Goal: Task Accomplishment & Management: Use online tool/utility

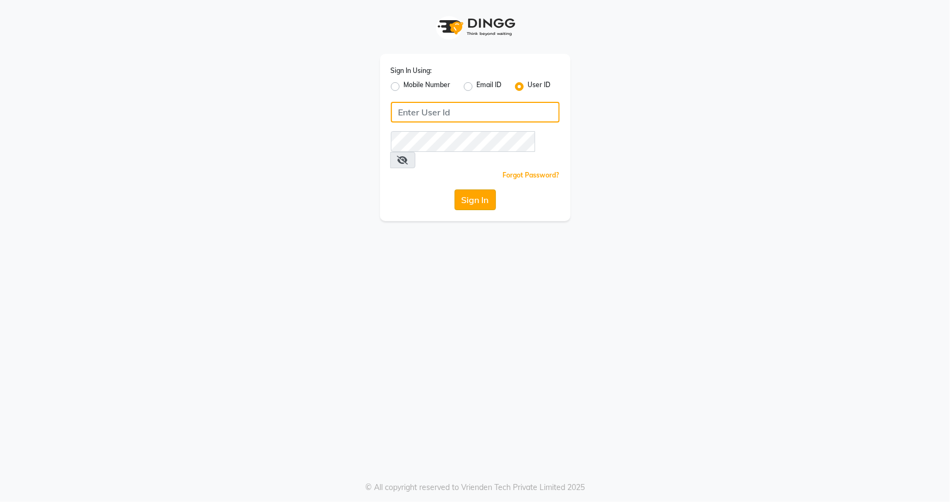
type input "snehasmakeup"
click at [474, 189] on button "Sign In" at bounding box center [475, 199] width 41 height 21
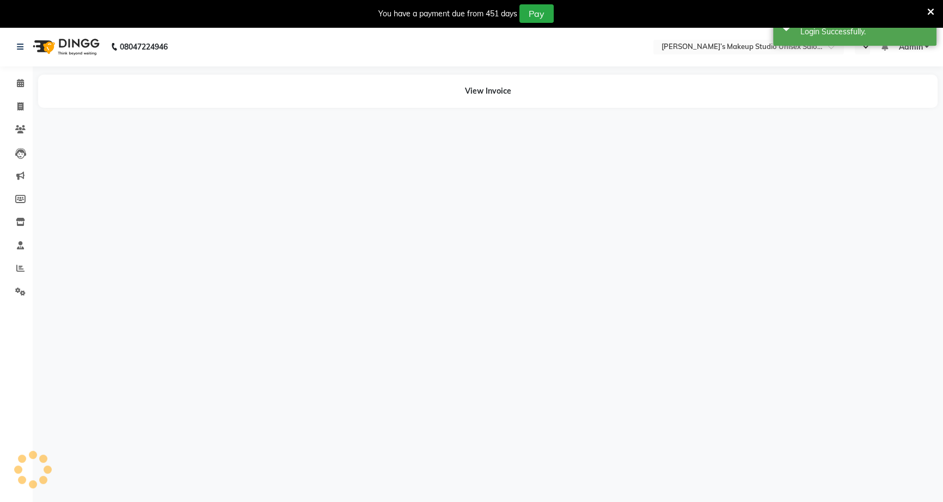
select select "en"
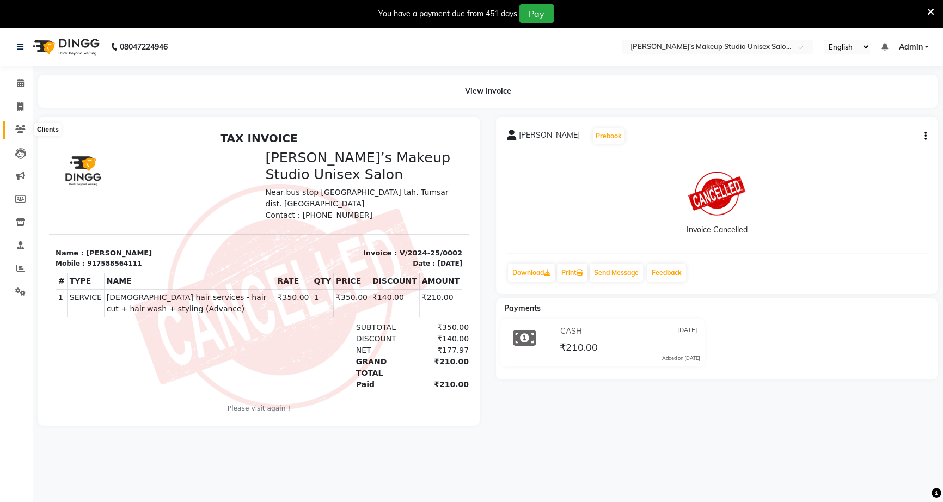
click at [26, 129] on span at bounding box center [20, 130] width 19 height 13
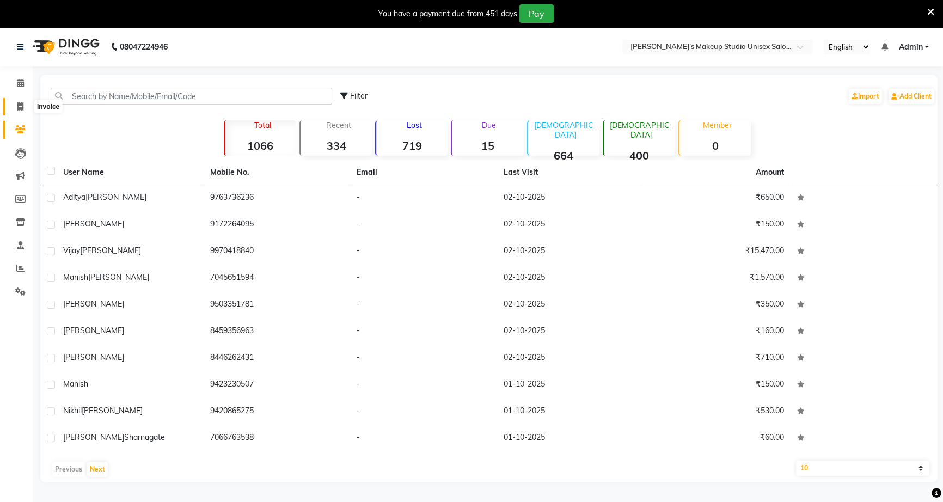
click at [21, 111] on span at bounding box center [20, 107] width 19 height 13
select select "service"
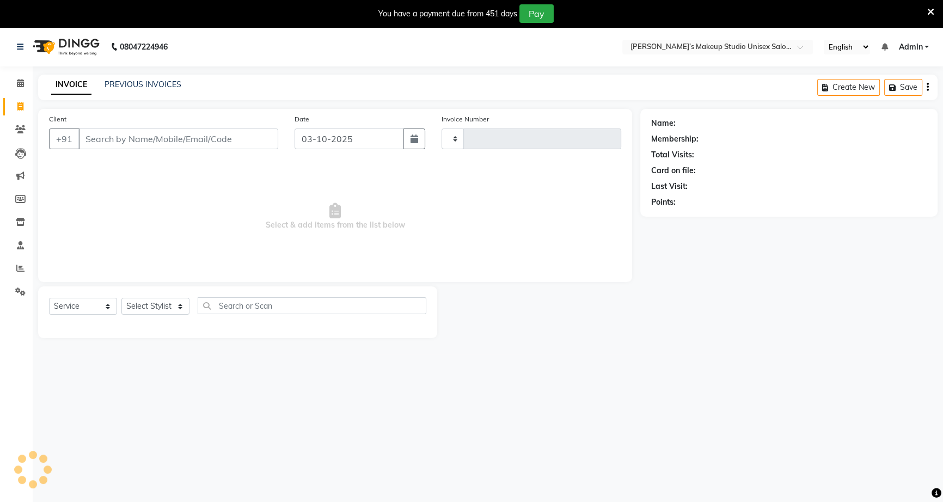
scroll to position [27, 0]
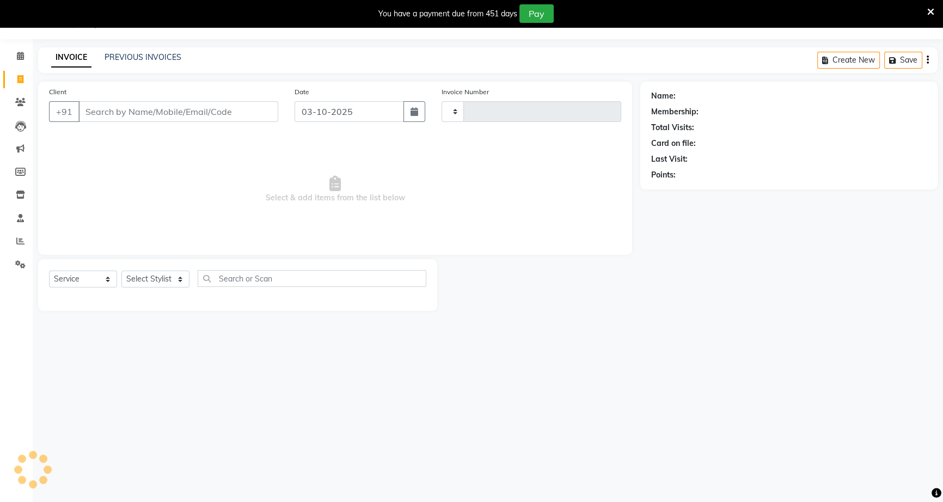
type input "1252"
select select "6543"
click at [23, 174] on icon at bounding box center [20, 172] width 10 height 8
select select
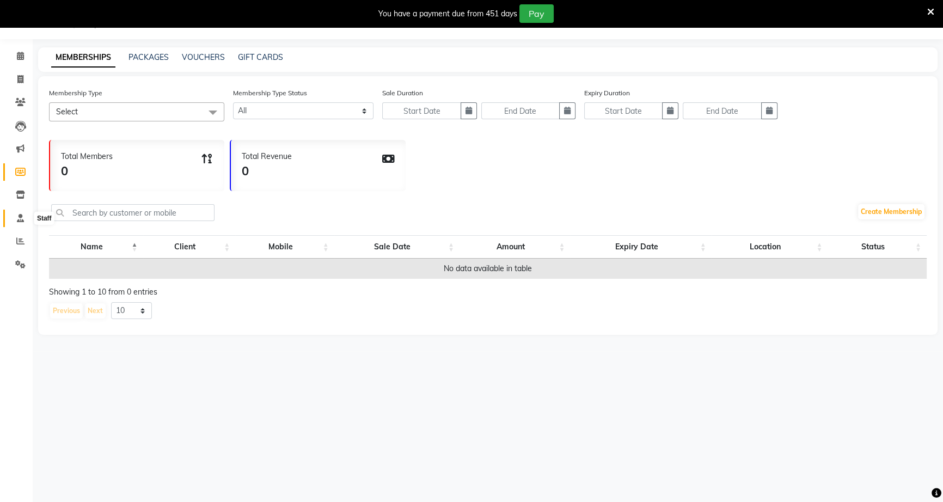
click at [22, 215] on icon at bounding box center [20, 218] width 7 height 8
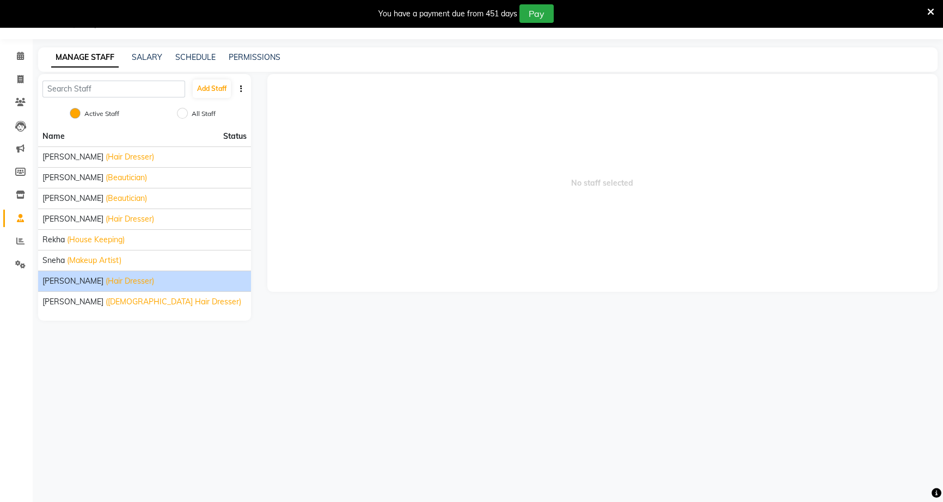
click at [99, 276] on span "[PERSON_NAME]" at bounding box center [72, 280] width 61 height 11
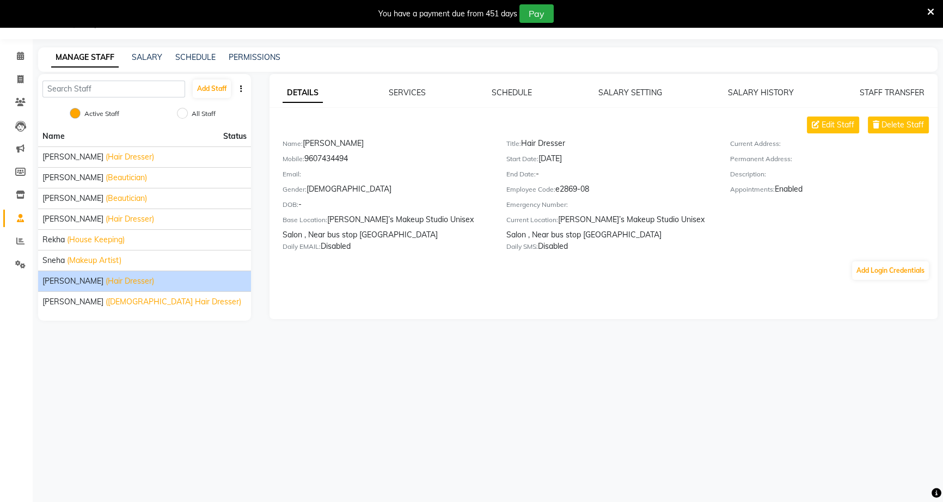
click at [98, 283] on span "[PERSON_NAME]" at bounding box center [72, 280] width 61 height 11
click at [100, 279] on div "[PERSON_NAME] (Hair Dresser)" at bounding box center [144, 280] width 204 height 11
click at [825, 124] on span "Edit Staff" at bounding box center [837, 124] width 33 height 11
select select "[DEMOGRAPHIC_DATA]"
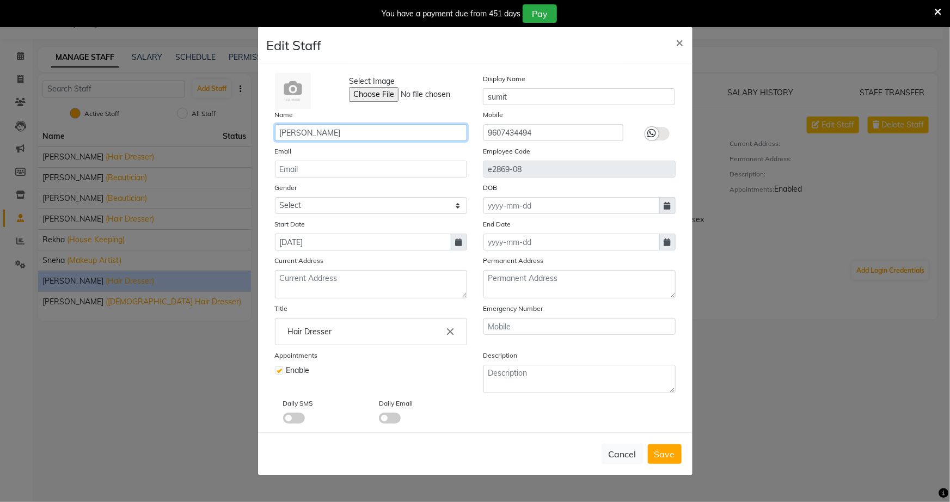
click at [346, 133] on input "[PERSON_NAME]" at bounding box center [371, 132] width 192 height 17
type input "s"
click at [350, 134] on input "[PERSON_NAME]" at bounding box center [371, 132] width 192 height 17
type input "[PERSON_NAME]"
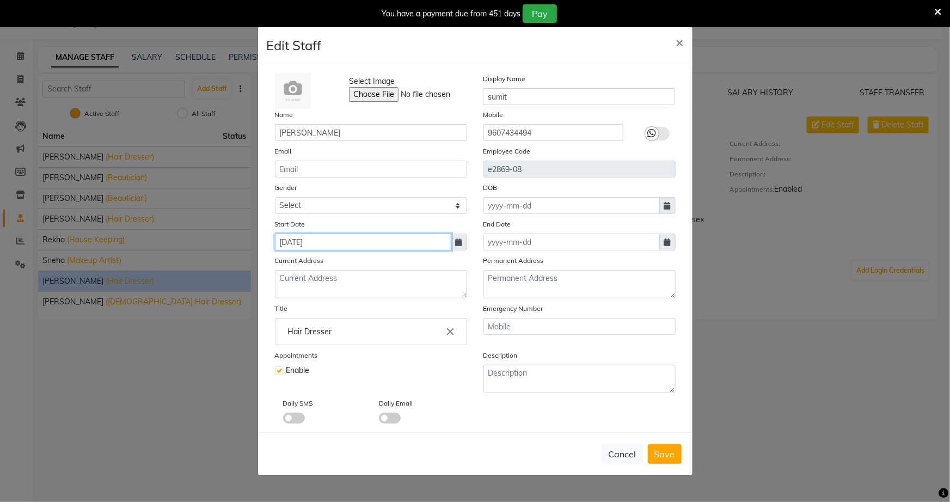
click at [332, 238] on input "[DATE]" at bounding box center [363, 242] width 176 height 17
select select "3"
select select "2025"
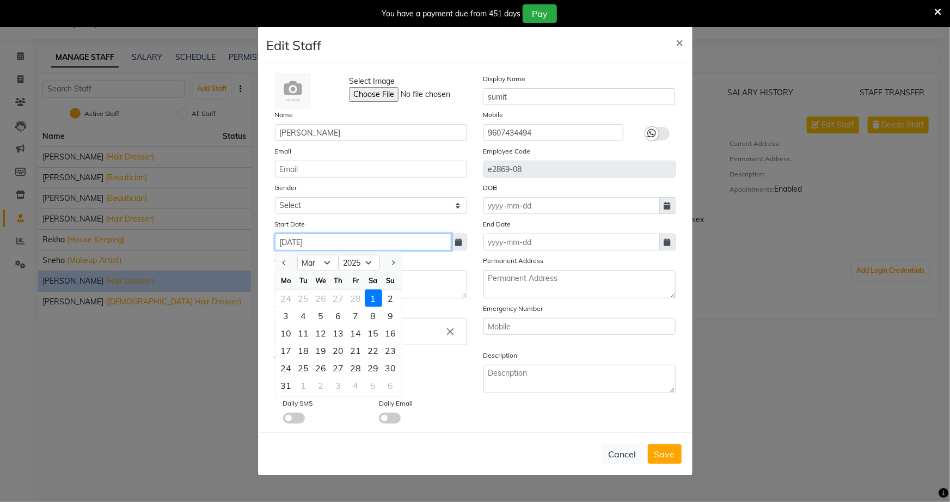
click at [285, 244] on input "[DATE]" at bounding box center [363, 242] width 176 height 17
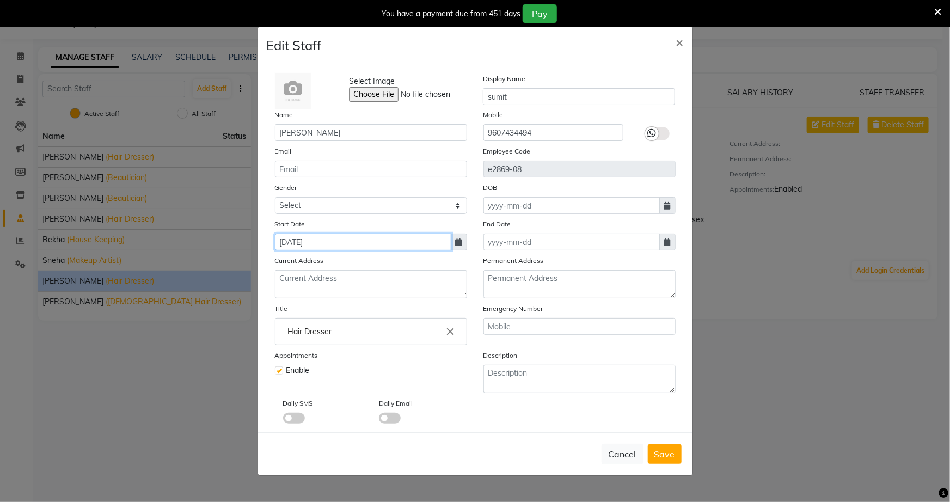
click at [293, 245] on input "[DATE]" at bounding box center [363, 242] width 176 height 17
select select "3"
select select "2025"
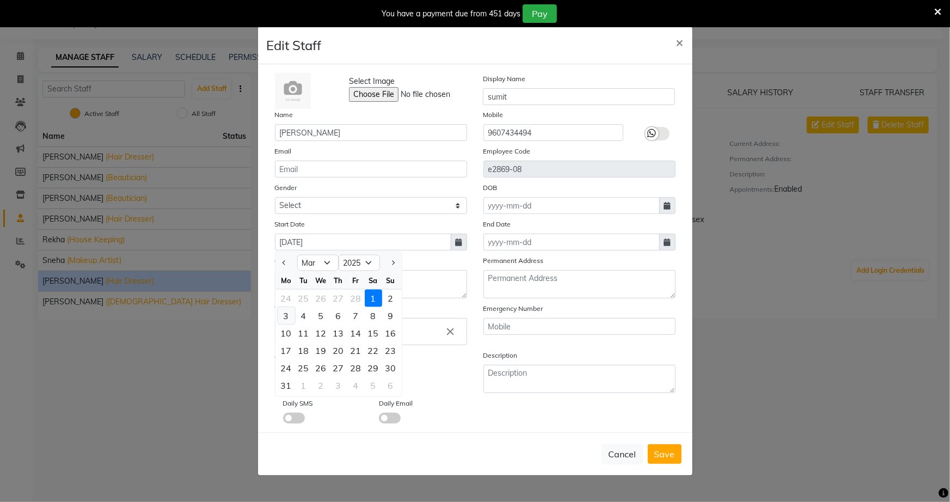
click at [281, 315] on div "3" at bounding box center [286, 315] width 17 height 17
type input "[DATE]"
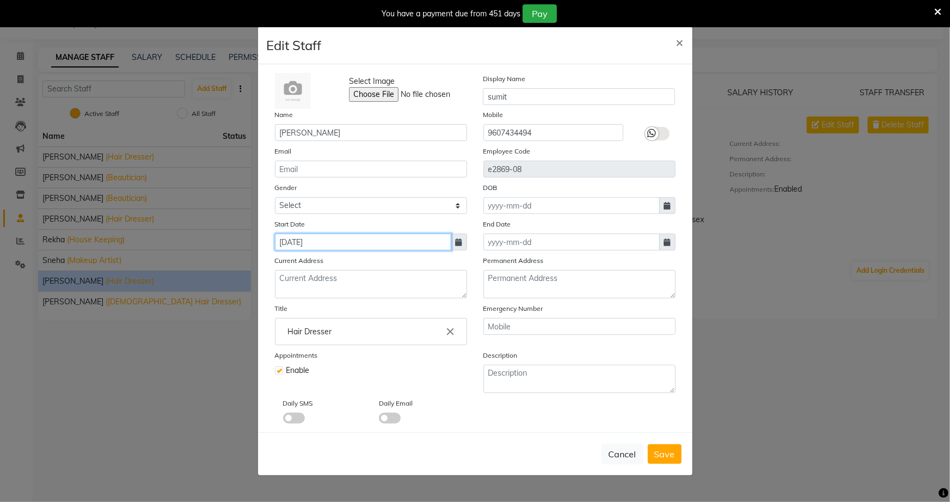
click at [298, 247] on input "[DATE]" at bounding box center [363, 242] width 176 height 17
select select "3"
select select "2025"
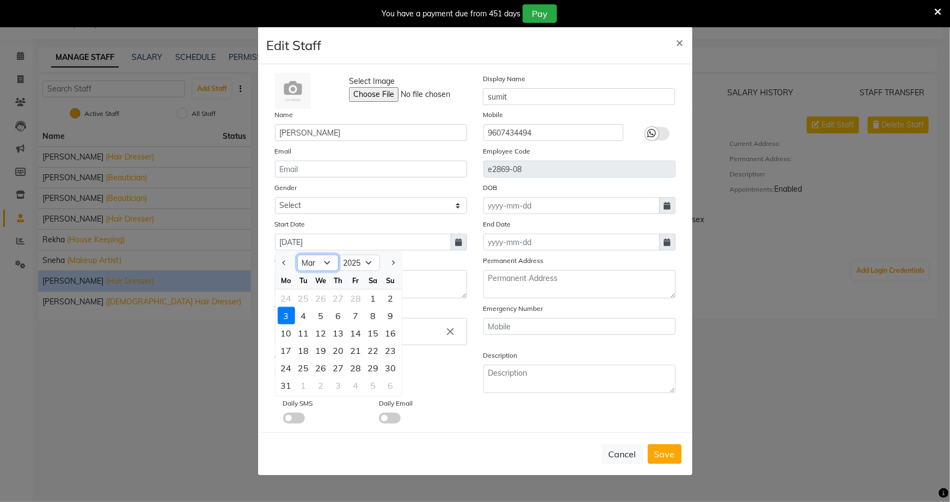
click at [327, 262] on select "Jan Feb Mar Apr May Jun [DATE] Aug Sep Oct Nov Dec" at bounding box center [317, 263] width 41 height 16
select select "10"
click at [297, 255] on select "Jan Feb Mar Apr May Jun [DATE] Aug Sep Oct Nov Dec" at bounding box center [317, 263] width 41 height 16
click at [433, 222] on div "Start Date [DATE] Jan Feb Mar Apr May Jun [DATE] Aug Sep Oct Nov [DATE] 2016 20…" at bounding box center [371, 234] width 208 height 32
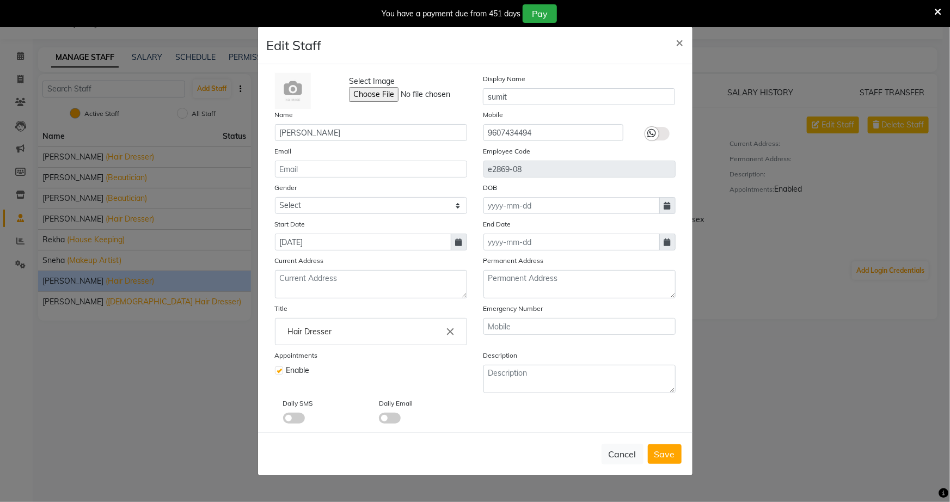
click at [321, 270] on div "Current Address" at bounding box center [371, 277] width 208 height 44
click at [556, 134] on input "9607434494" at bounding box center [553, 132] width 140 height 17
type input "9"
click at [519, 88] on input "sumit" at bounding box center [579, 96] width 192 height 17
type input "s"
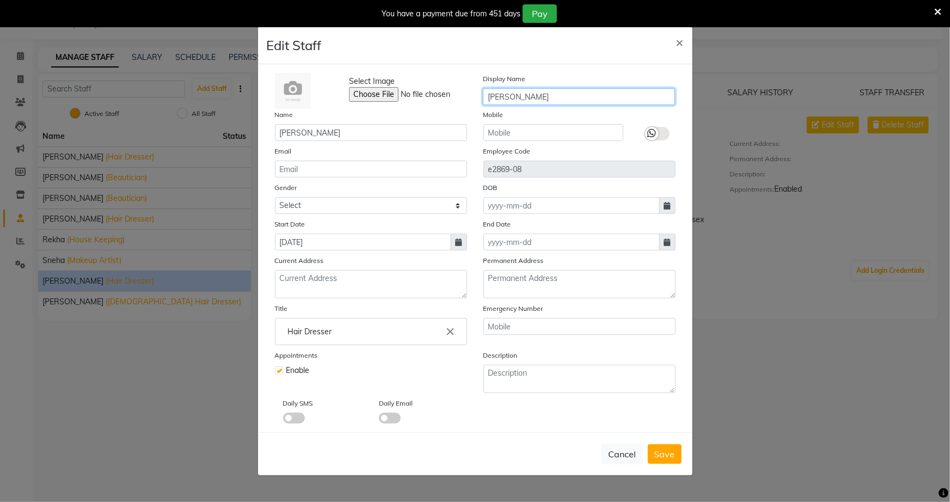
type input "[PERSON_NAME]"
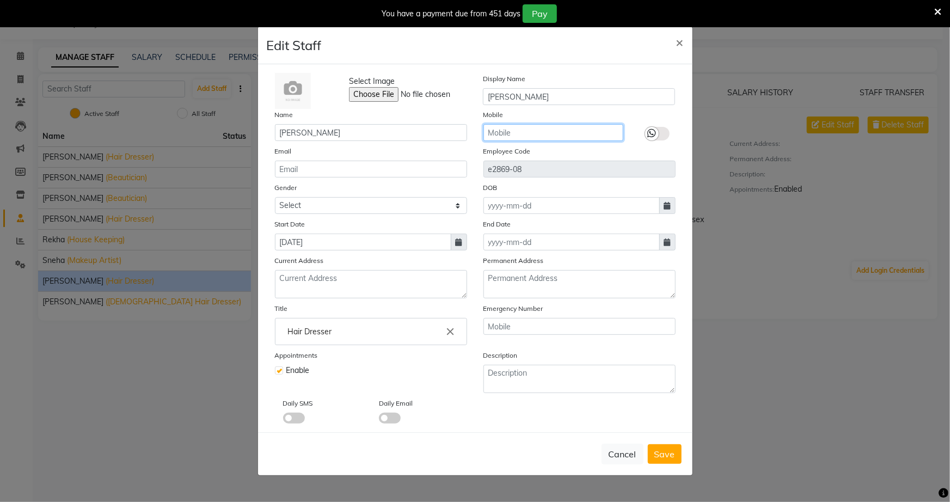
drag, startPoint x: 545, startPoint y: 126, endPoint x: 535, endPoint y: 127, distance: 10.4
click at [545, 126] on input "text" at bounding box center [553, 132] width 140 height 17
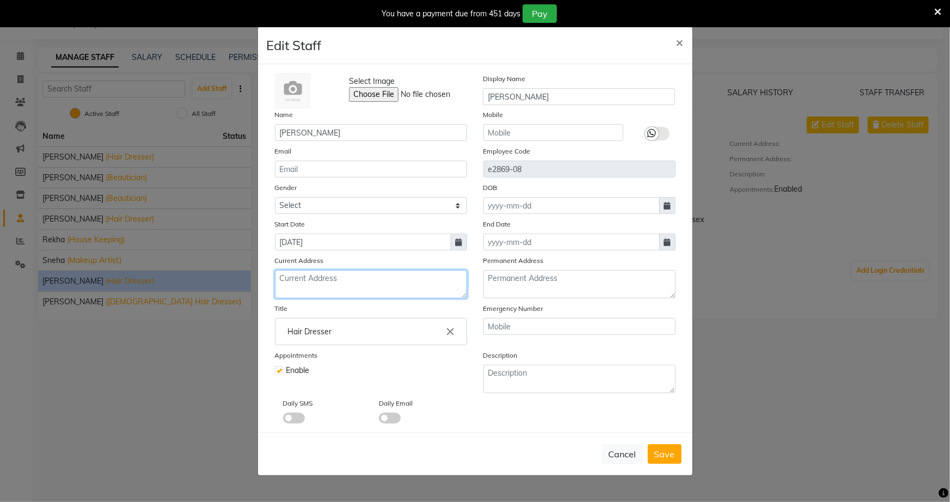
click at [327, 284] on textarea at bounding box center [371, 284] width 192 height 28
click at [654, 134] on icon at bounding box center [652, 133] width 9 height 10
click at [0, 0] on input "checkbox" at bounding box center [0, 0] width 0 height 0
click at [662, 130] on icon at bounding box center [665, 133] width 9 height 10
click at [0, 0] on input "checkbox" at bounding box center [0, 0] width 0 height 0
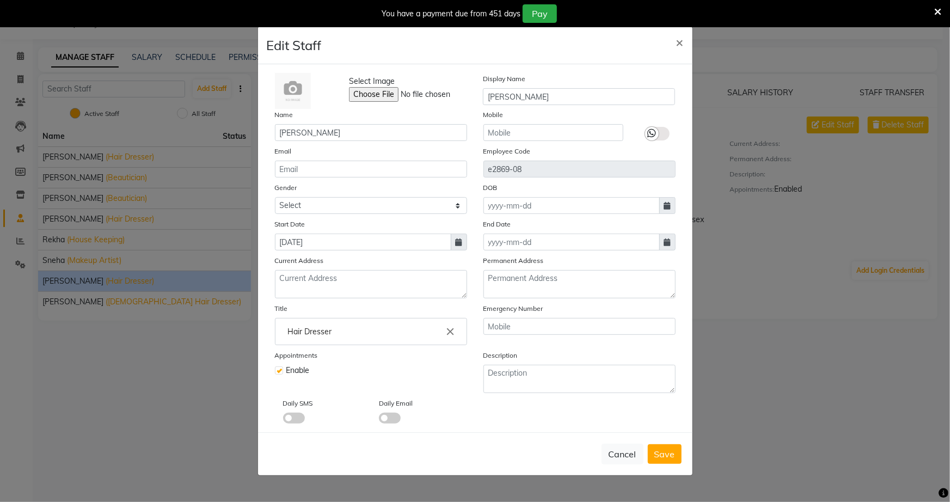
click at [657, 130] on div at bounding box center [652, 134] width 14 height 14
click at [0, 0] on input "checkbox" at bounding box center [0, 0] width 0 height 0
click at [657, 130] on label at bounding box center [657, 134] width 24 height 14
click at [0, 0] on input "checkbox" at bounding box center [0, 0] width 0 height 0
click at [602, 136] on input "text" at bounding box center [553, 132] width 140 height 17
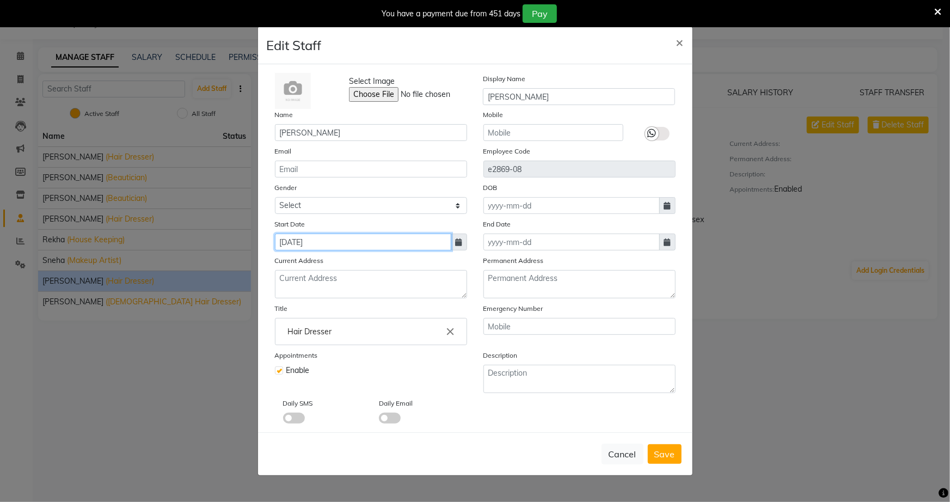
click at [296, 247] on input "[DATE]" at bounding box center [363, 242] width 176 height 17
select select "3"
select select "2025"
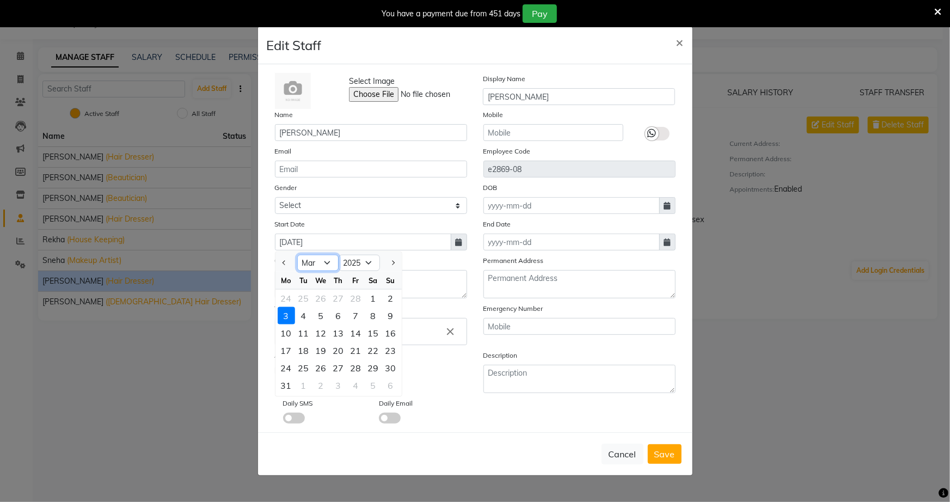
click at [328, 264] on select "Jan Feb Mar Apr May Jun [DATE] Aug Sep Oct Nov Dec" at bounding box center [317, 263] width 41 height 16
select select "10"
click at [297, 255] on select "Jan Feb Mar Apr May Jun [DATE] Aug Sep Oct Nov Dec" at bounding box center [317, 263] width 41 height 16
click at [302, 241] on input "[DATE]" at bounding box center [363, 242] width 176 height 17
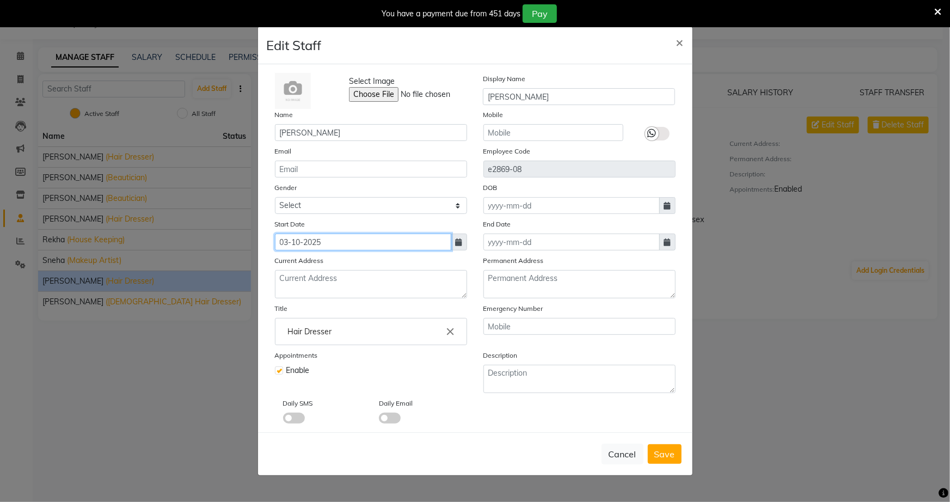
type input "03-10-2025"
click at [384, 263] on div "Current Address" at bounding box center [371, 277] width 208 height 44
click at [537, 129] on input "text" at bounding box center [553, 132] width 140 height 17
click at [679, 44] on span "×" at bounding box center [680, 42] width 8 height 16
select select
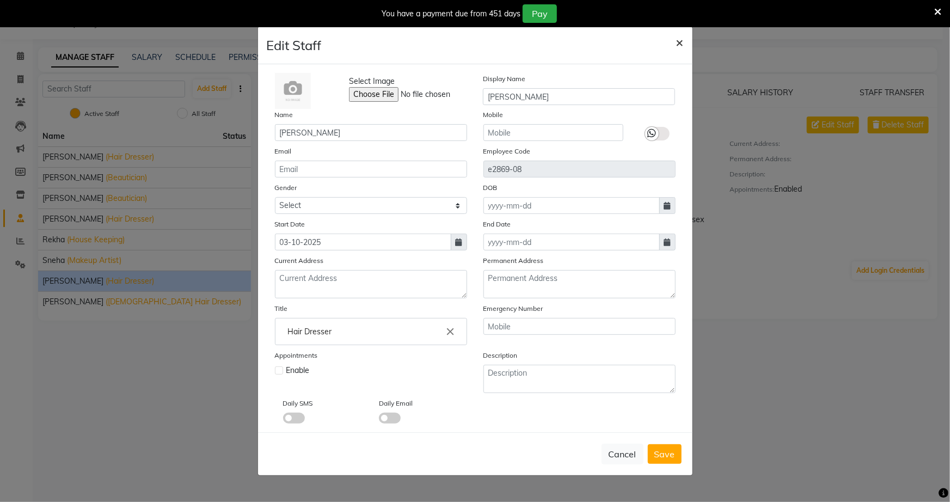
checkbox input "false"
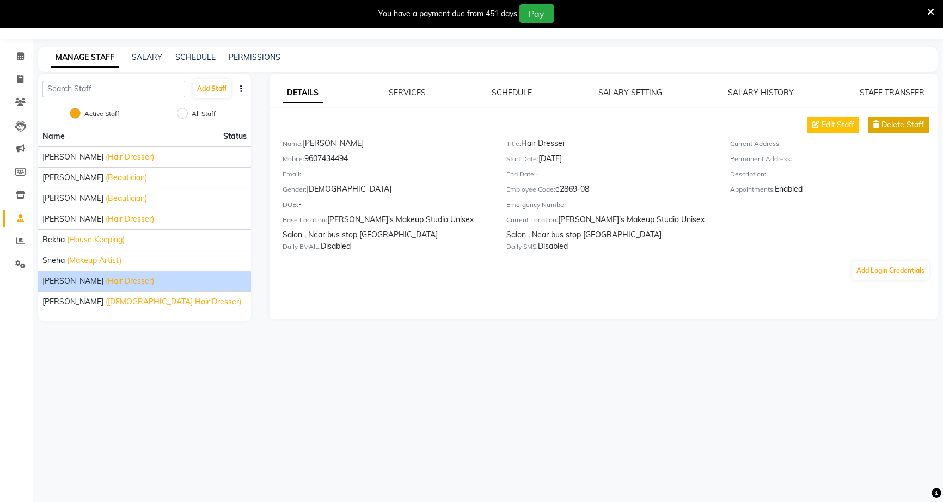
click at [893, 124] on span "Delete Staff" at bounding box center [902, 124] width 42 height 11
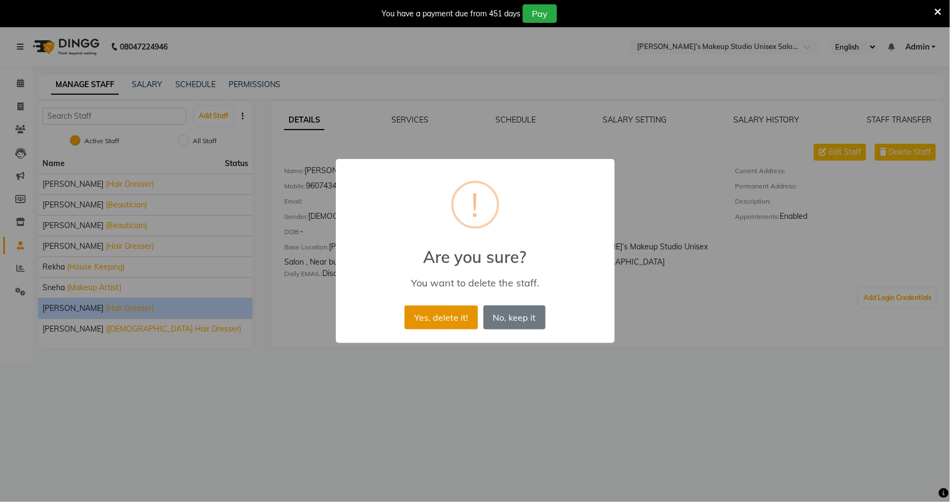
click at [436, 315] on button "Yes, delete it!" at bounding box center [440, 317] width 73 height 24
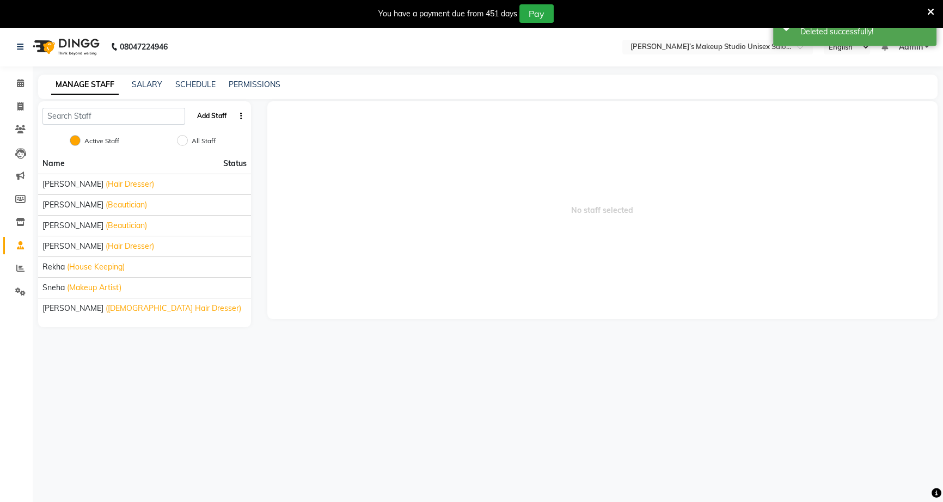
click at [216, 118] on button "Add Staff" at bounding box center [212, 116] width 38 height 19
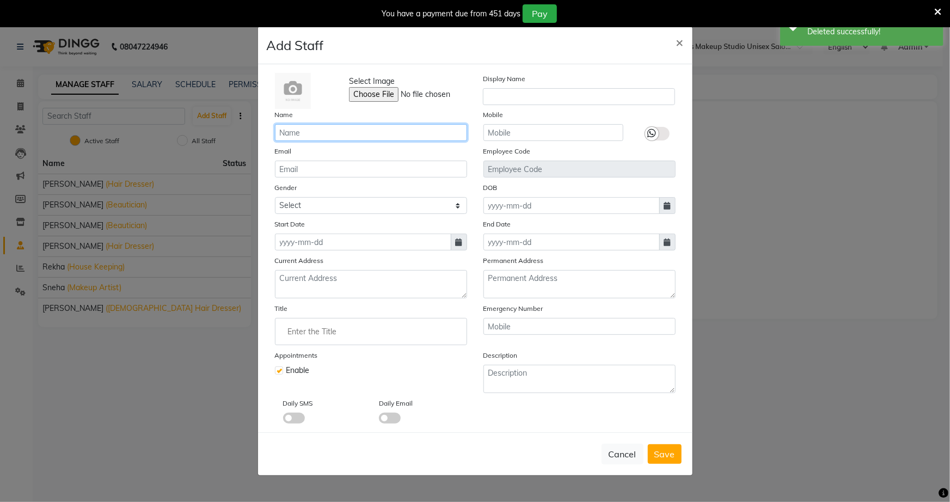
click at [357, 129] on input "text" at bounding box center [371, 132] width 192 height 17
type input "[PERSON_NAME]"
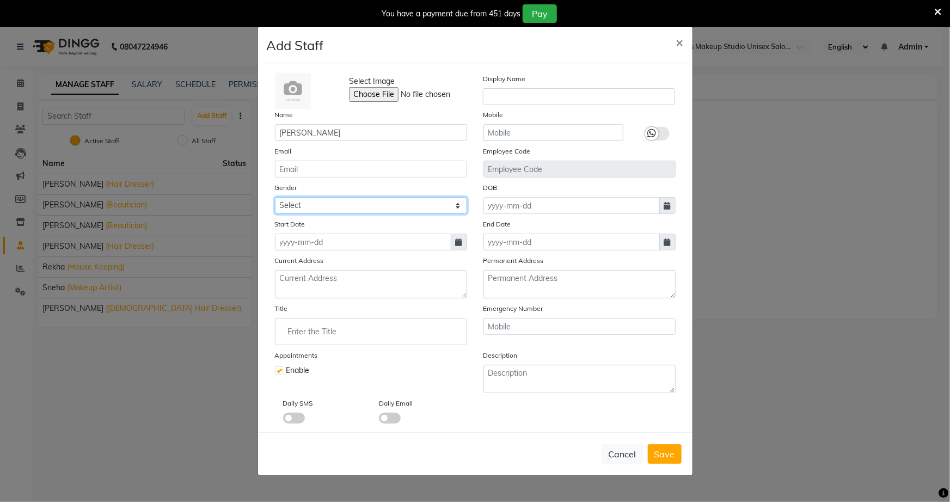
click at [458, 203] on select "Select [DEMOGRAPHIC_DATA] [DEMOGRAPHIC_DATA] Other Prefer Not To Say" at bounding box center [371, 205] width 192 height 17
select select "[DEMOGRAPHIC_DATA]"
click at [275, 197] on select "Select [DEMOGRAPHIC_DATA] [DEMOGRAPHIC_DATA] Other Prefer Not To Say" at bounding box center [371, 205] width 192 height 17
click at [353, 240] on input at bounding box center [363, 242] width 176 height 17
select select "10"
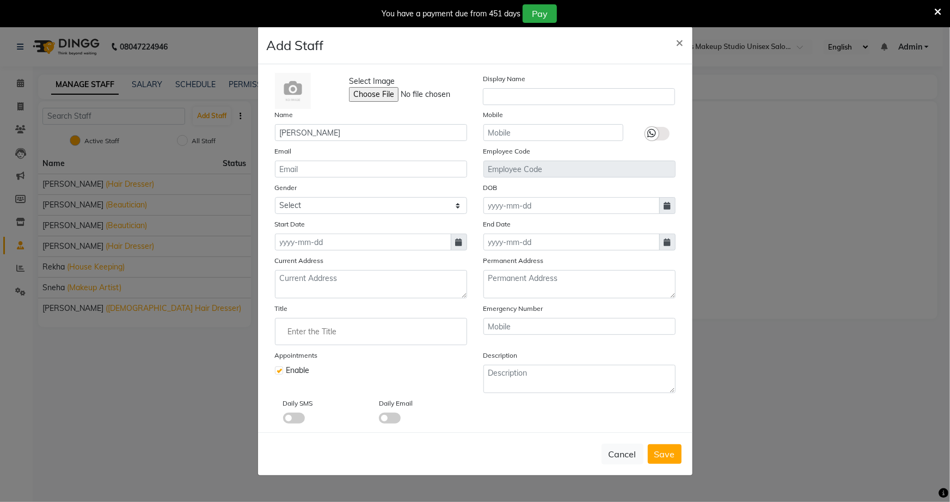
select select "2025"
click at [357, 300] on div "3" at bounding box center [355, 298] width 17 height 17
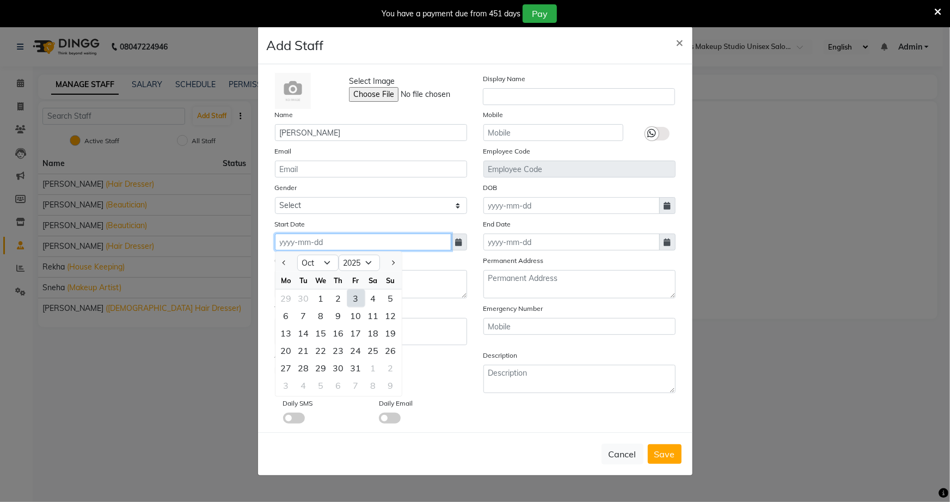
type input "03-10-2025"
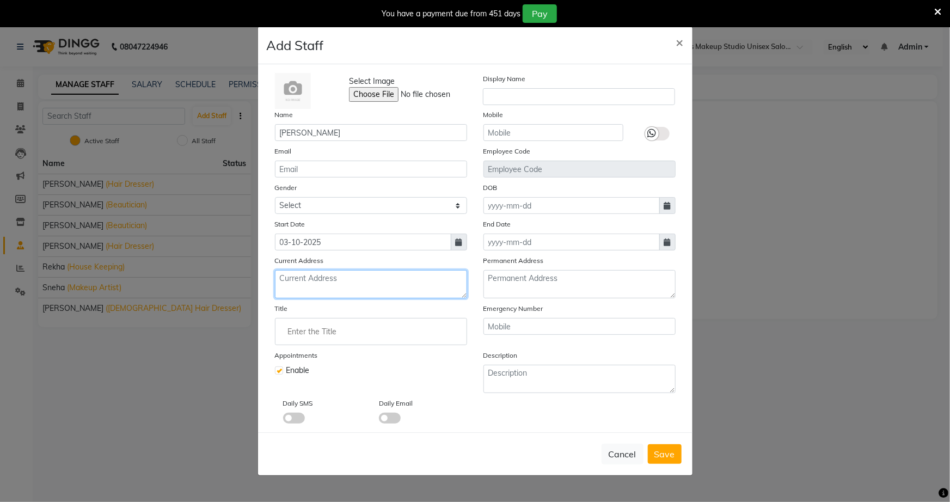
click at [319, 277] on textarea at bounding box center [371, 284] width 192 height 28
type textarea "karkapur"
click at [440, 373] on div "Enable" at bounding box center [371, 370] width 192 height 11
click at [323, 332] on input "Enter the Title" at bounding box center [371, 332] width 182 height 22
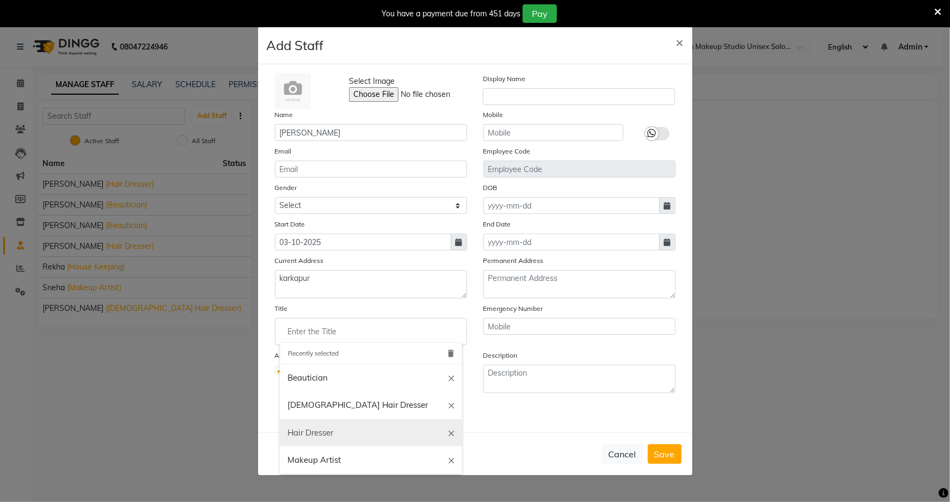
click at [324, 437] on link "Hair Dresser" at bounding box center [371, 433] width 182 height 28
type input "Hair Dresser"
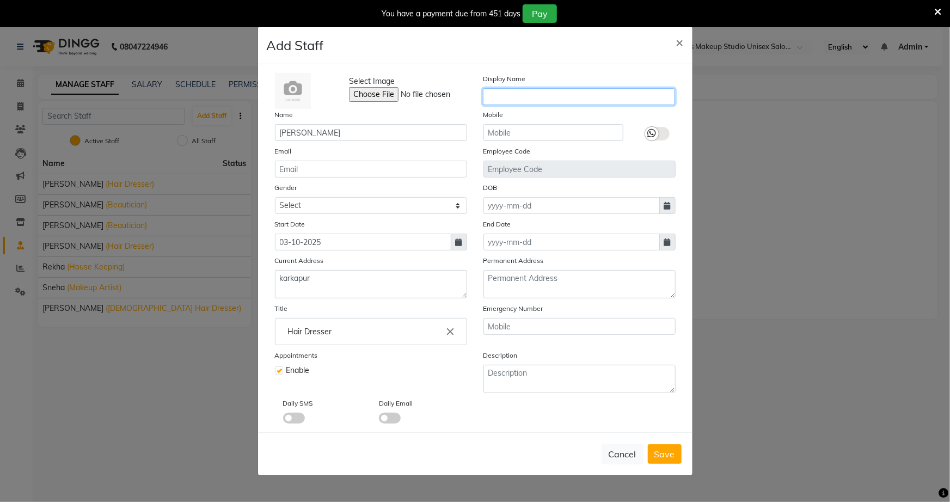
drag, startPoint x: 551, startPoint y: 92, endPoint x: 539, endPoint y: 86, distance: 13.4
click at [550, 91] on input "text" at bounding box center [579, 96] width 192 height 17
type input "[PERSON_NAME]"
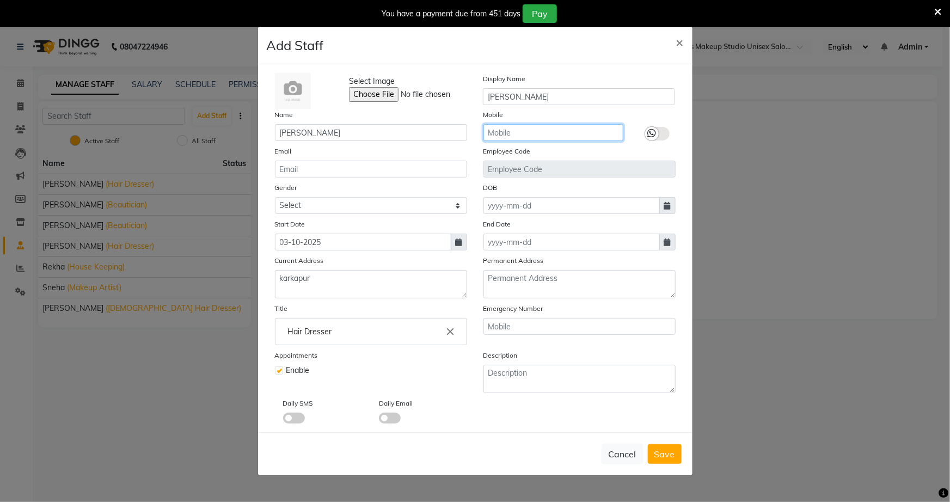
click at [550, 130] on input "text" at bounding box center [553, 132] width 140 height 17
type input "7720805885"
click at [657, 455] on span "Save" at bounding box center [664, 454] width 21 height 11
select select
checkbox input "false"
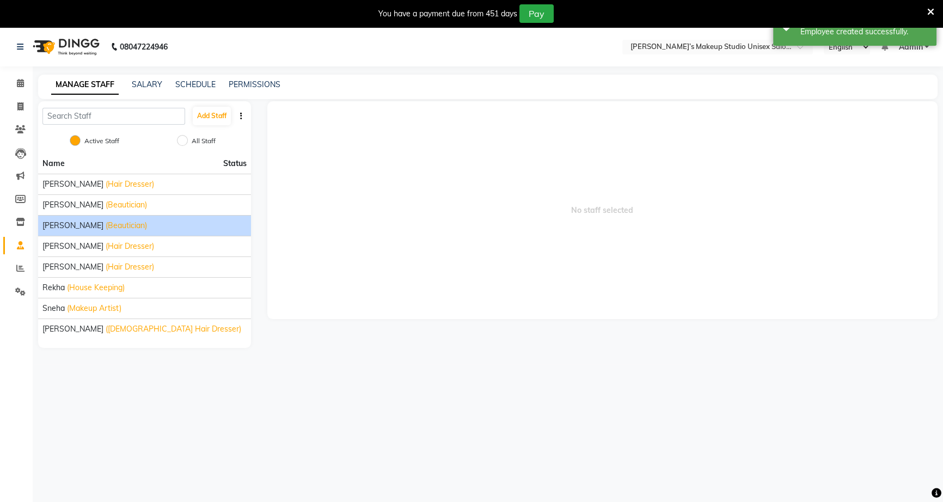
click at [106, 224] on span "(Beautician)" at bounding box center [126, 225] width 41 height 11
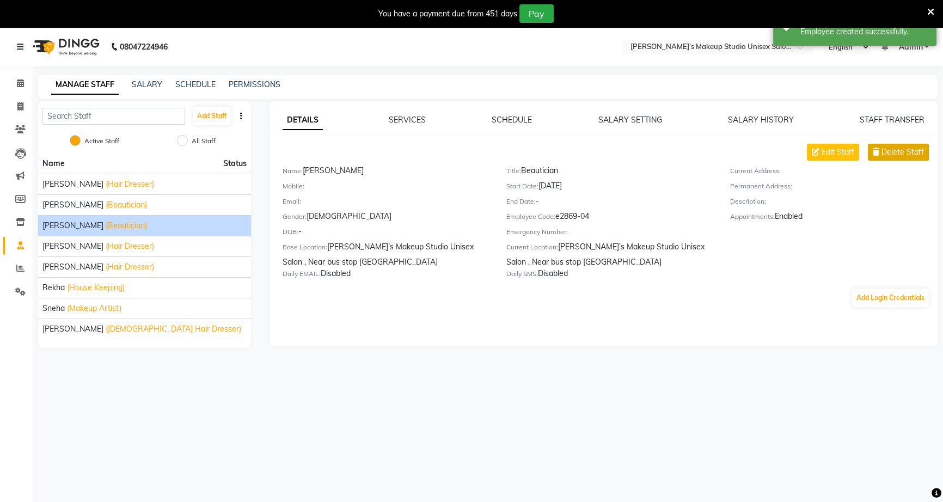
click at [885, 151] on span "Delete Staff" at bounding box center [902, 151] width 42 height 11
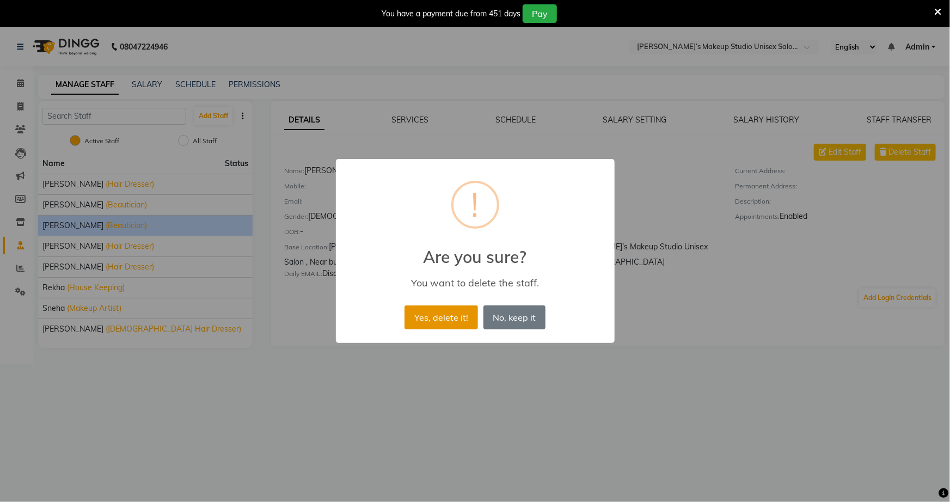
click at [435, 315] on button "Yes, delete it!" at bounding box center [440, 317] width 73 height 24
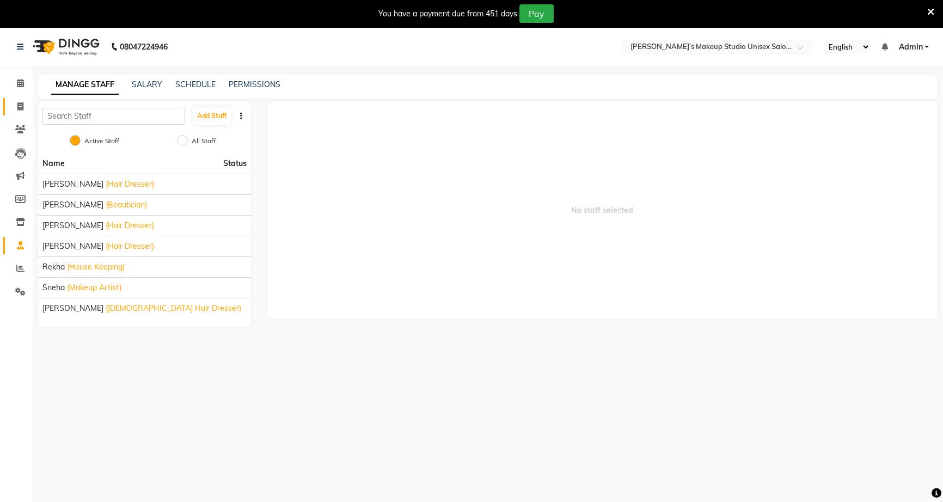
click at [18, 114] on li "Invoice" at bounding box center [16, 106] width 33 height 23
click at [18, 109] on icon at bounding box center [20, 106] width 6 height 8
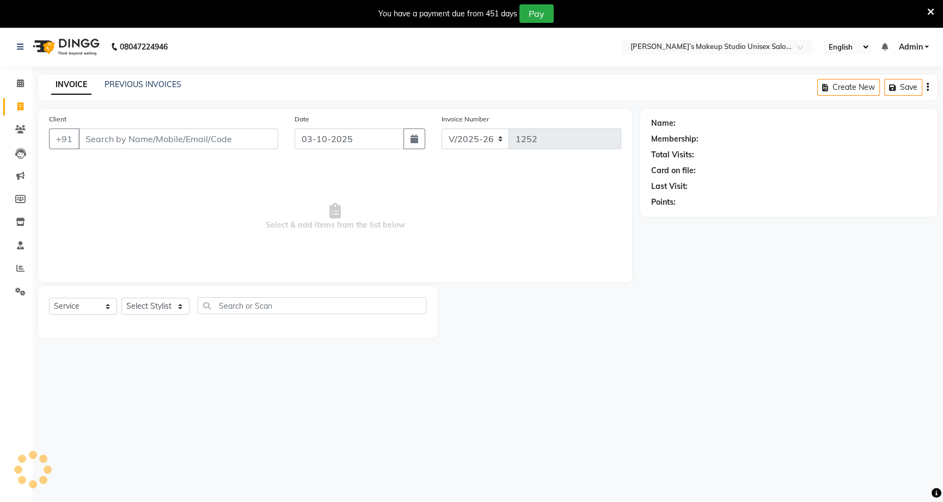
click at [18, 109] on icon at bounding box center [20, 106] width 6 height 8
select select "6543"
select select "service"
click at [215, 142] on input "Client" at bounding box center [178, 138] width 200 height 21
click at [120, 136] on input "Client" at bounding box center [178, 138] width 200 height 21
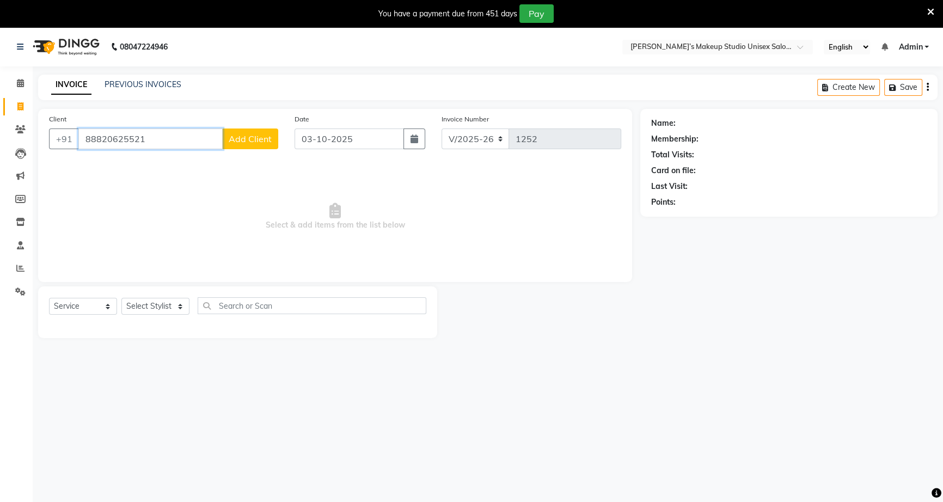
click at [138, 136] on input "88820625521" at bounding box center [150, 138] width 144 height 21
click at [128, 136] on input "88820625521" at bounding box center [150, 138] width 144 height 21
type input "8882062521"
click at [231, 138] on button "Add Client" at bounding box center [250, 138] width 56 height 21
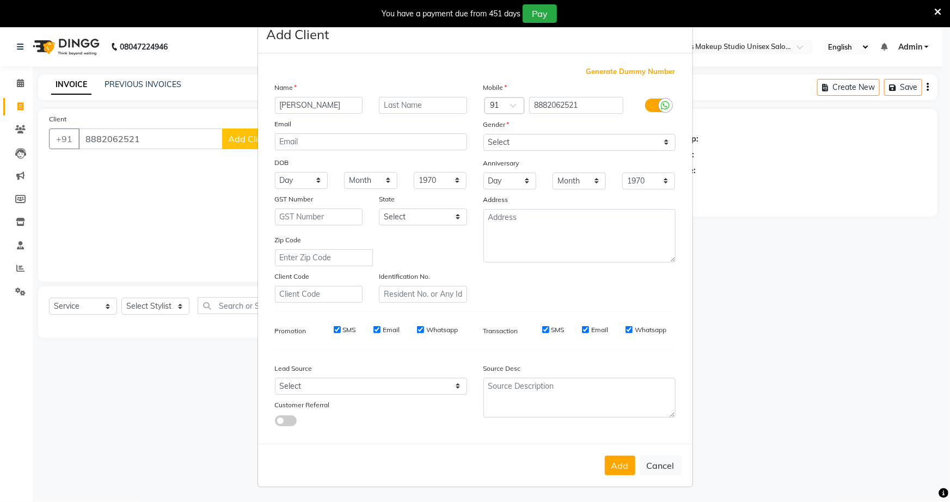
type input "[PERSON_NAME]"
click at [401, 100] on input "text" at bounding box center [423, 105] width 88 height 17
type input "[PERSON_NAME]"
click at [670, 144] on select "Select [DEMOGRAPHIC_DATA] [DEMOGRAPHIC_DATA] Other Prefer Not To Say" at bounding box center [579, 142] width 192 height 17
select select "[DEMOGRAPHIC_DATA]"
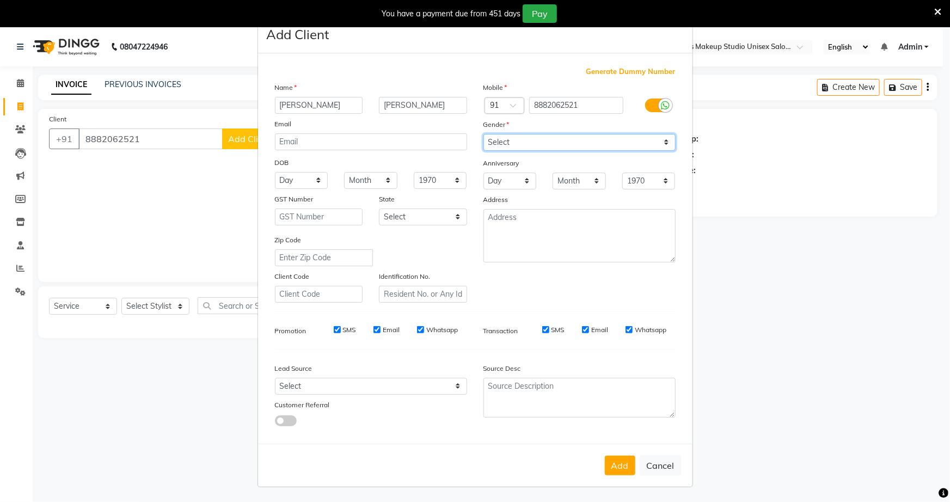
click at [483, 134] on select "Select [DEMOGRAPHIC_DATA] [DEMOGRAPHIC_DATA] Other Prefer Not To Say" at bounding box center [579, 142] width 192 height 17
click at [621, 469] on button "Add" at bounding box center [620, 466] width 30 height 20
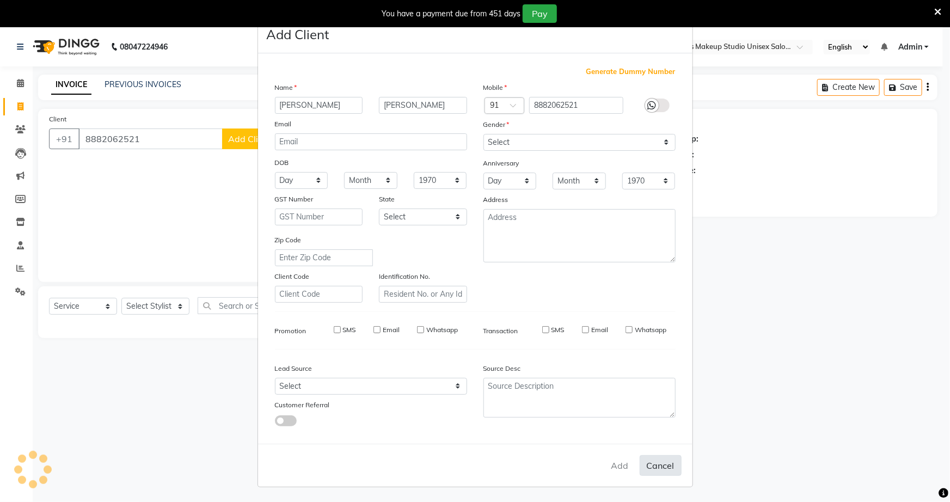
select select
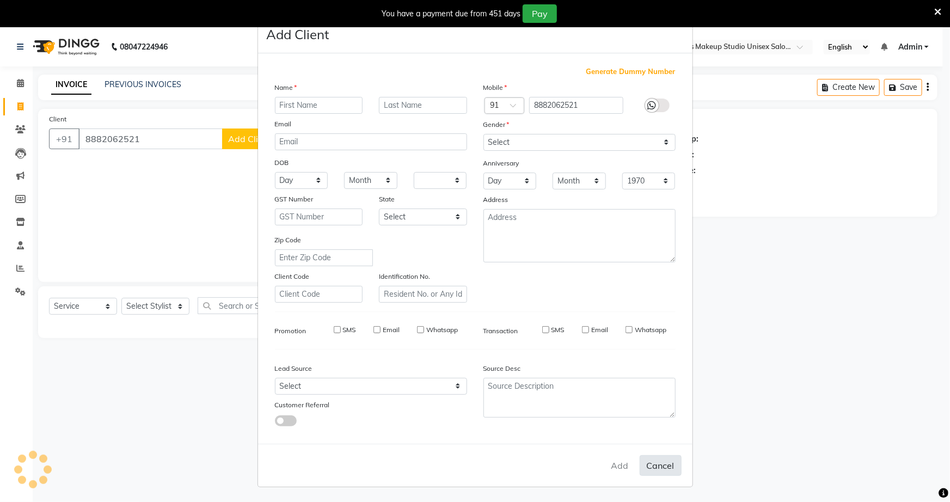
select select
checkbox input "false"
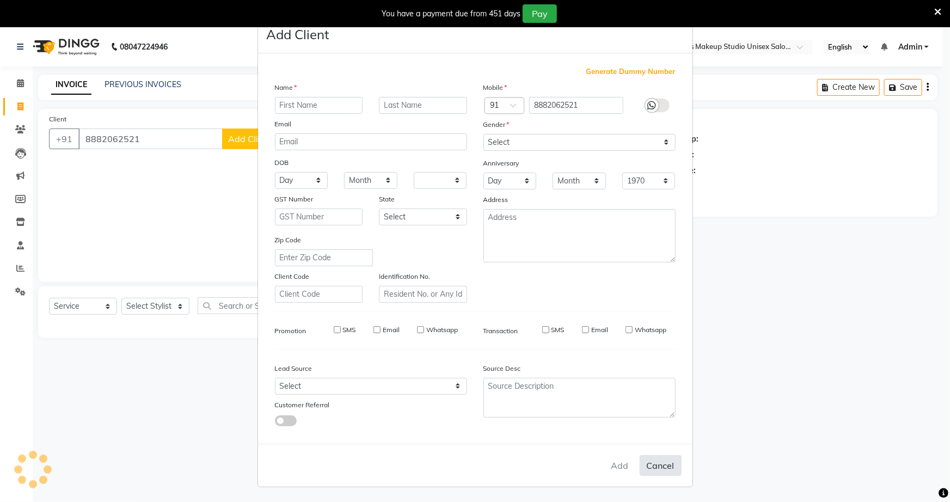
checkbox input "false"
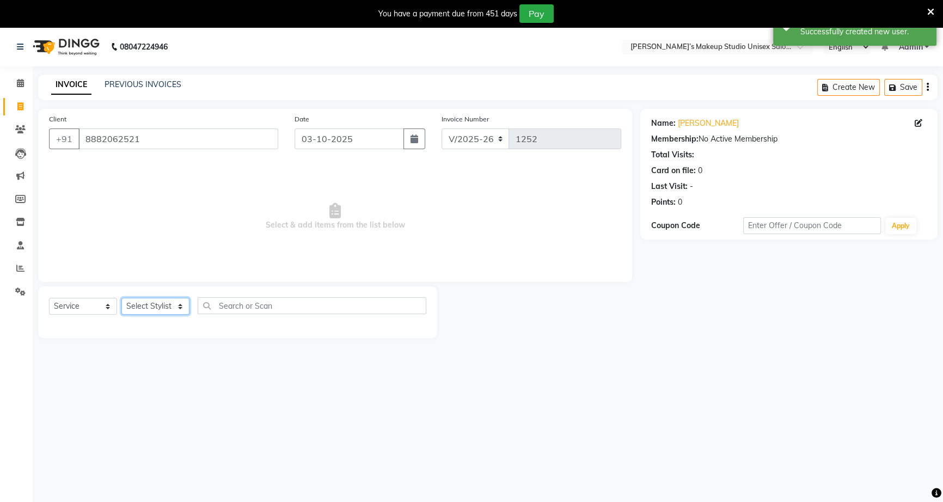
click at [181, 307] on select "Select Stylist [PERSON_NAME] [PERSON_NAME] [PERSON_NAME] [PERSON_NAME] rekha [P…" at bounding box center [155, 306] width 68 height 17
select select "93616"
click at [121, 298] on select "Select Stylist [PERSON_NAME] [PERSON_NAME] [PERSON_NAME] [PERSON_NAME] rekha [P…" at bounding box center [155, 306] width 68 height 17
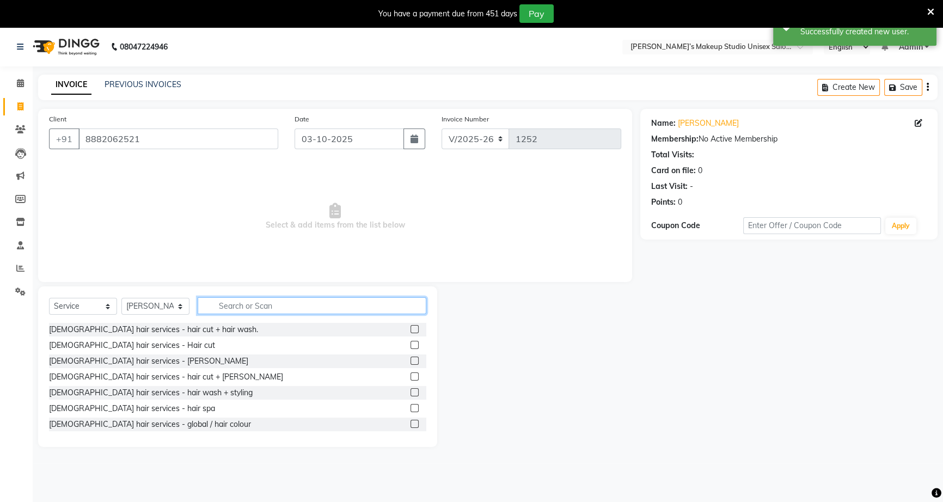
click at [242, 308] on input "text" at bounding box center [312, 305] width 229 height 17
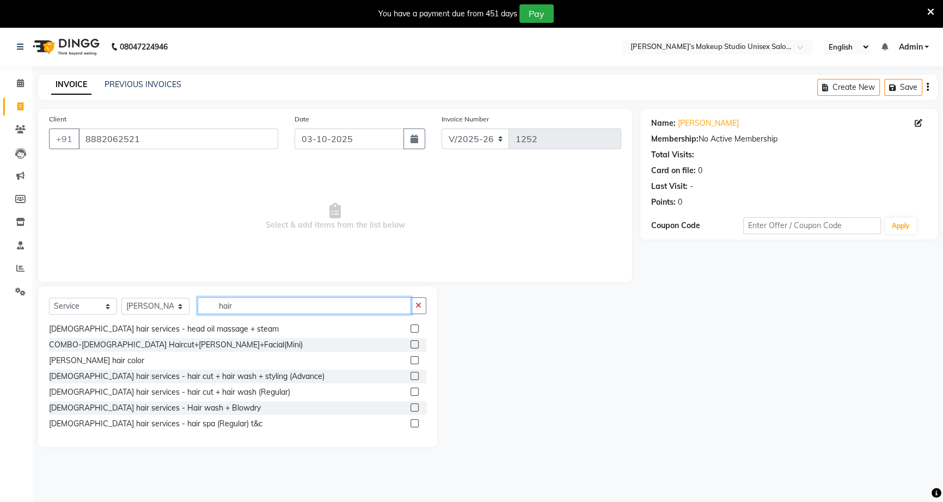
scroll to position [198, 0]
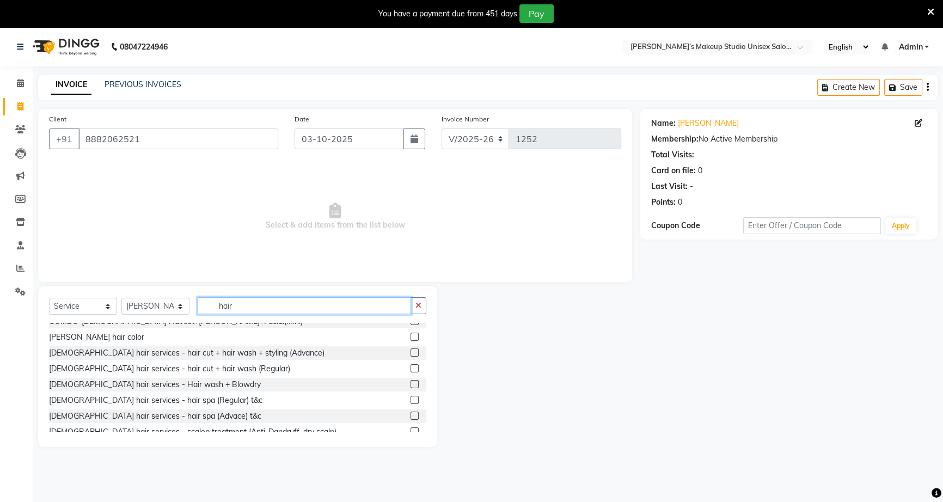
type input "hair"
click at [213, 386] on div "[DEMOGRAPHIC_DATA] hair services - Hair wash + Blowdry" at bounding box center [237, 385] width 377 height 14
click at [223, 365] on div "[DEMOGRAPHIC_DATA] hair services - hair cut + hair wash (Regular)" at bounding box center [169, 368] width 241 height 11
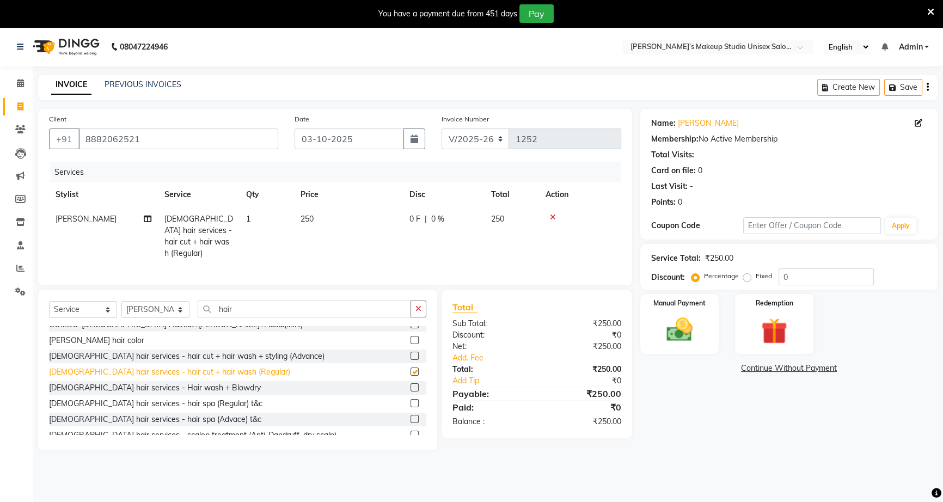
checkbox input "false"
click at [425, 218] on span "|" at bounding box center [426, 218] width 2 height 11
select select "93616"
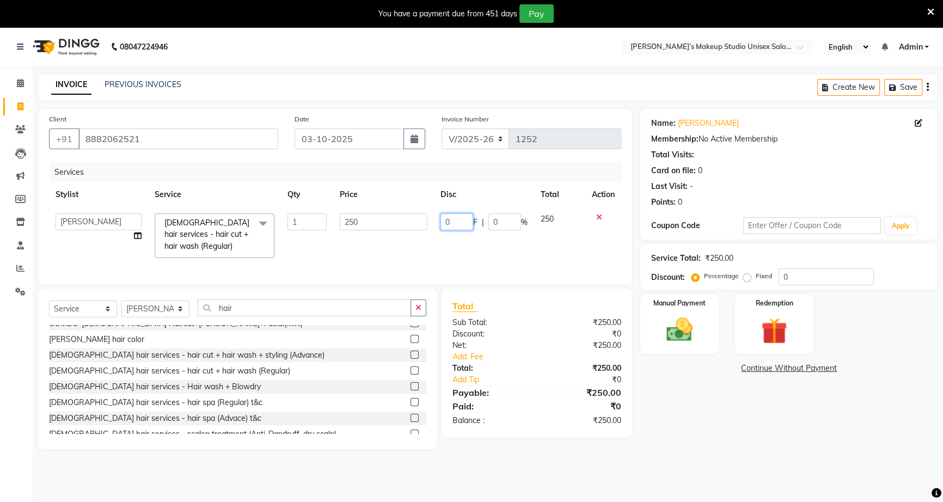
click at [451, 219] on input "0" at bounding box center [456, 221] width 33 height 17
type input "50"
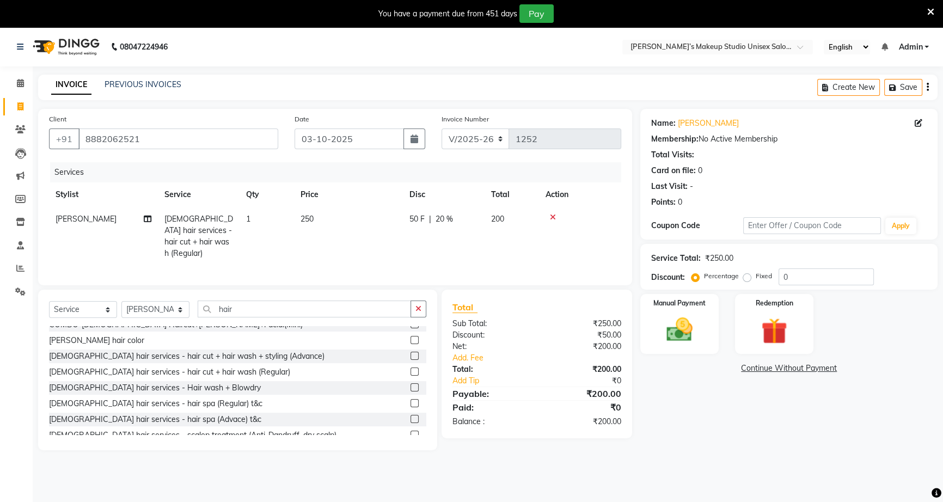
click at [465, 235] on td "50 F | 20 %" at bounding box center [444, 236] width 82 height 59
select select "93616"
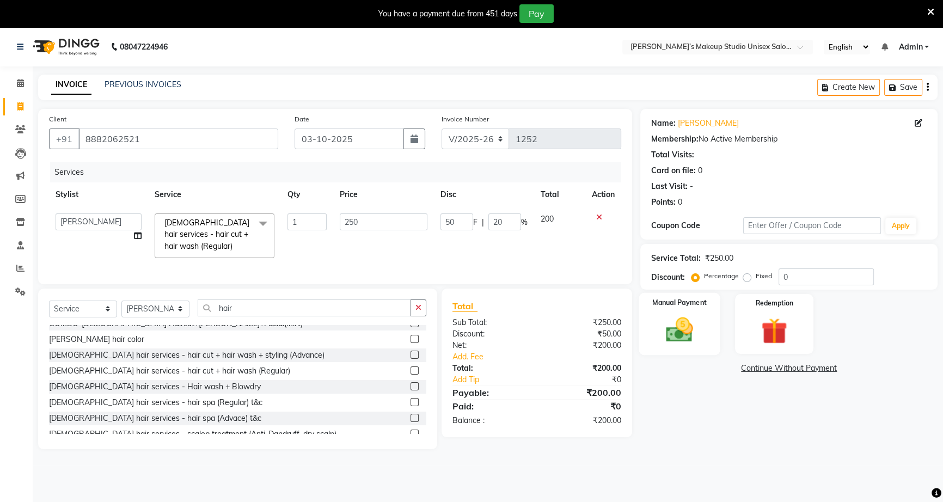
click at [688, 328] on img at bounding box center [680, 329] width 44 height 31
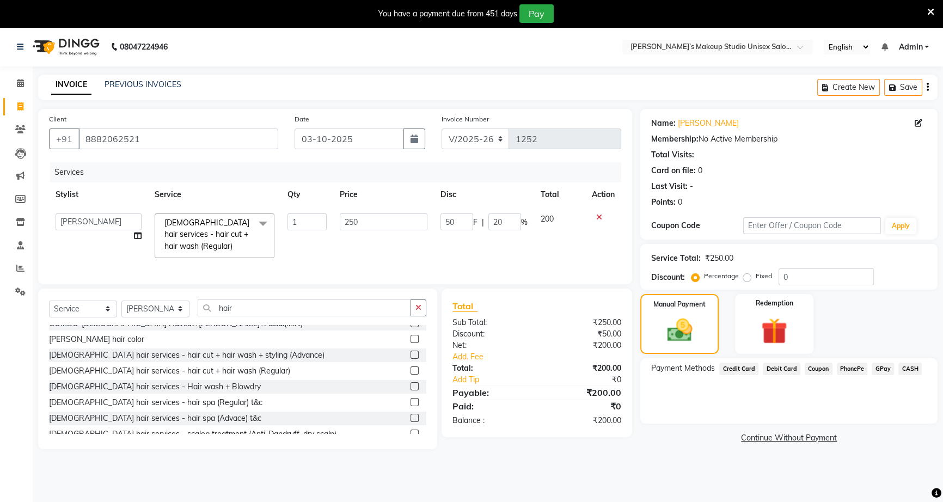
drag, startPoint x: 838, startPoint y: 366, endPoint x: 845, endPoint y: 376, distance: 11.8
click at [840, 367] on span "PhonePe" at bounding box center [852, 369] width 31 height 13
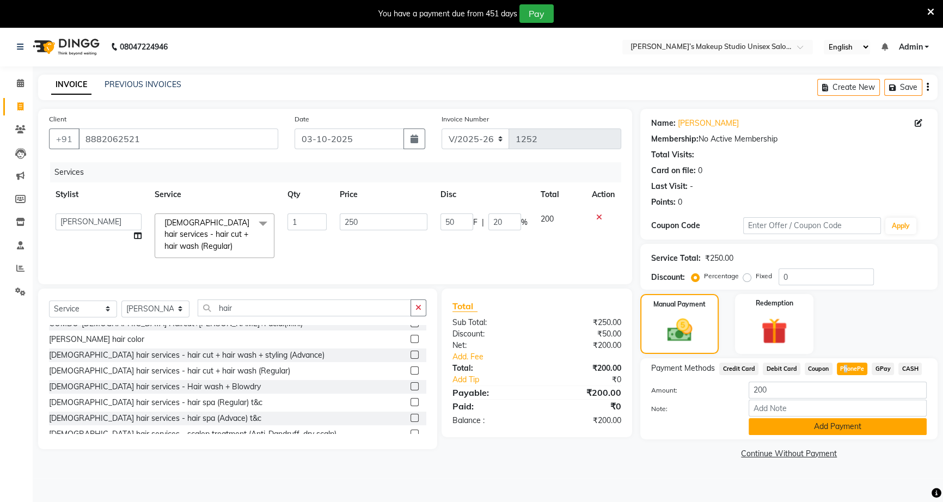
click at [833, 426] on button "Add Payment" at bounding box center [838, 426] width 178 height 17
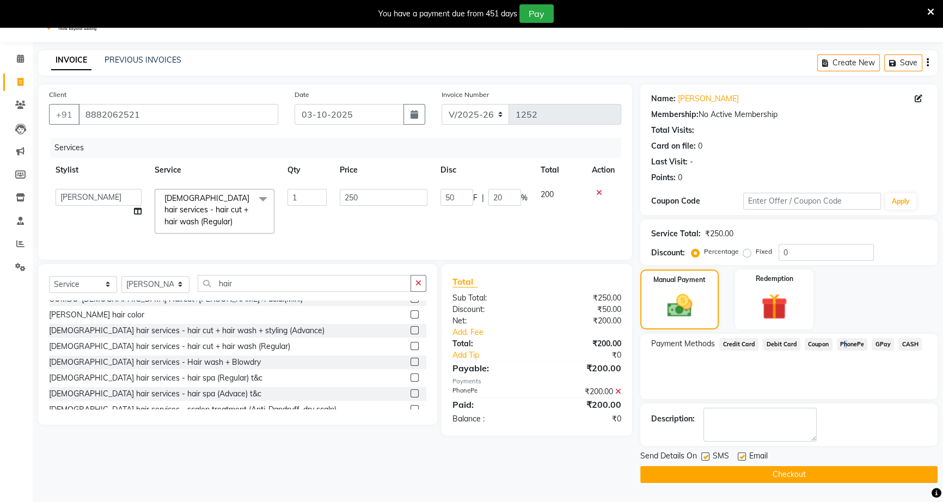
scroll to position [27, 0]
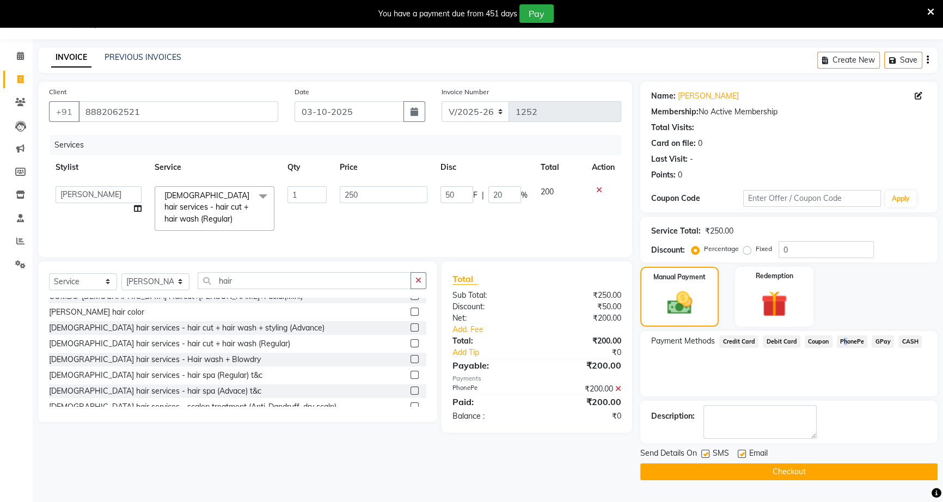
click at [777, 470] on button "Checkout" at bounding box center [788, 471] width 297 height 17
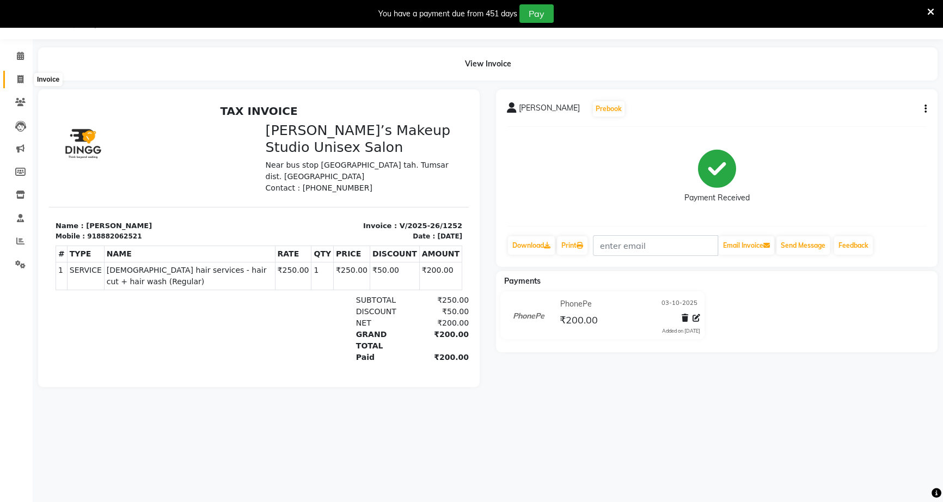
click at [26, 79] on span at bounding box center [20, 79] width 19 height 13
select select "service"
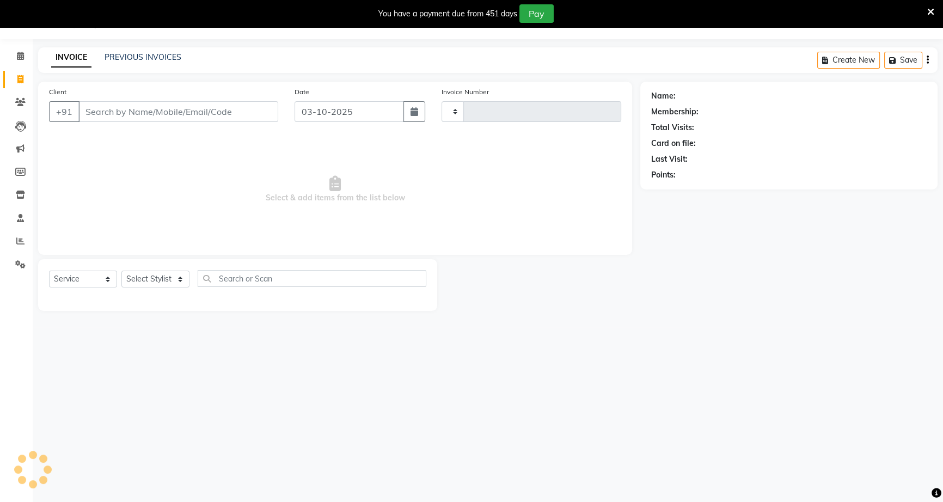
type input "1253"
select select "6543"
click at [82, 110] on input "Client" at bounding box center [178, 111] width 200 height 21
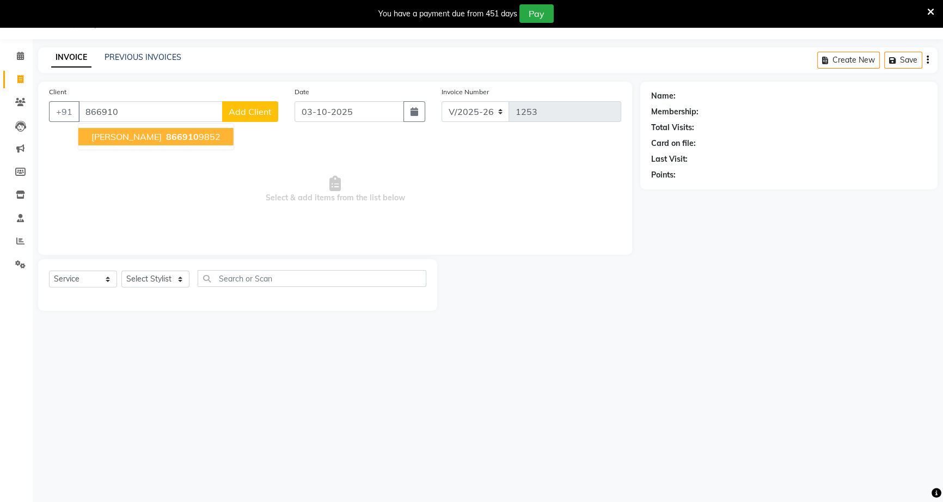
drag, startPoint x: 112, startPoint y: 136, endPoint x: 113, endPoint y: 141, distance: 5.6
click at [112, 139] on span "[PERSON_NAME]" at bounding box center [126, 136] width 70 height 11
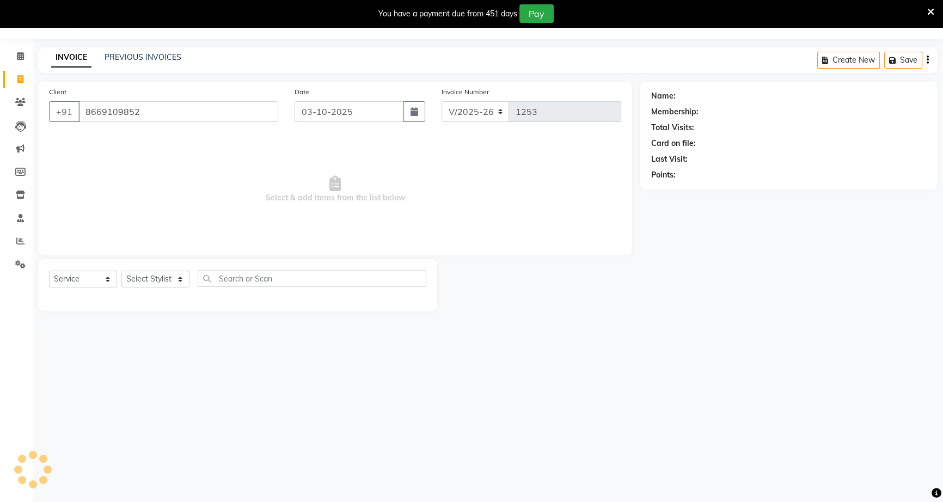
type input "8669109852"
click at [146, 284] on select "Select Stylist [PERSON_NAME] [PERSON_NAME] [PERSON_NAME] [PERSON_NAME] rekha [P…" at bounding box center [155, 279] width 68 height 17
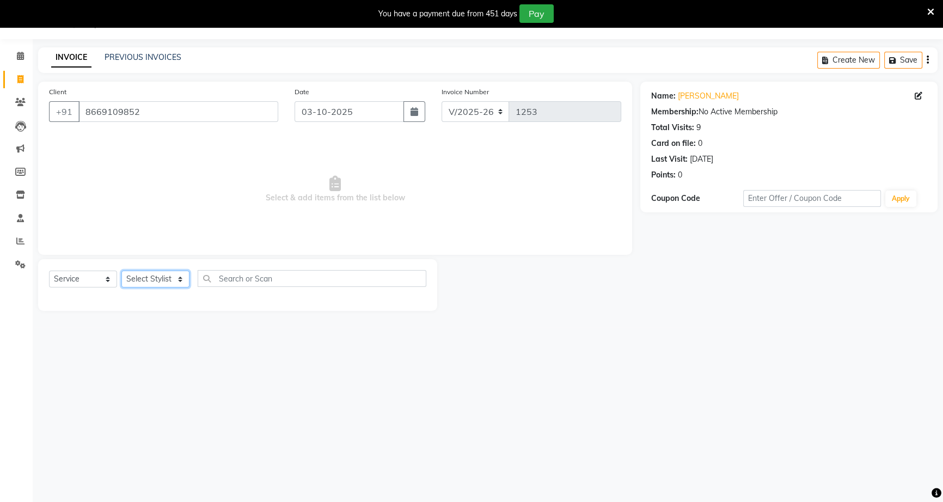
select select "79590"
click at [121, 271] on select "Select Stylist [PERSON_NAME] [PERSON_NAME] [PERSON_NAME] [PERSON_NAME] rekha [P…" at bounding box center [155, 279] width 68 height 17
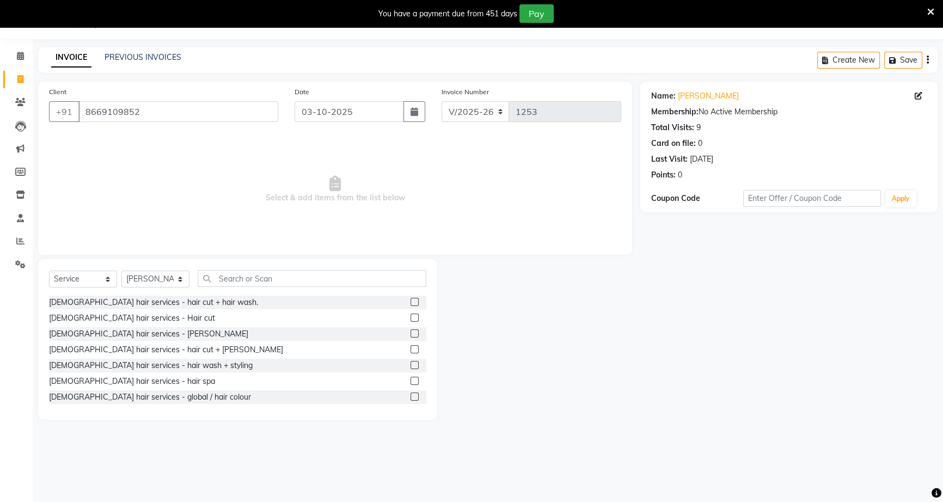
drag, startPoint x: 404, startPoint y: 334, endPoint x: 389, endPoint y: 299, distance: 38.2
click at [410, 333] on label at bounding box center [414, 333] width 8 height 8
click at [410, 333] on input "checkbox" at bounding box center [413, 333] width 7 height 7
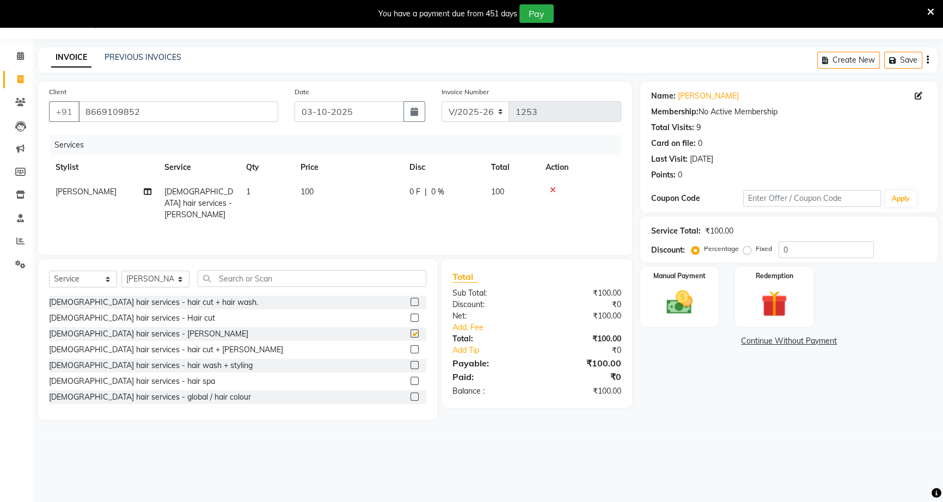
checkbox input "false"
click at [434, 194] on span "0 %" at bounding box center [437, 191] width 13 height 11
select select "79590"
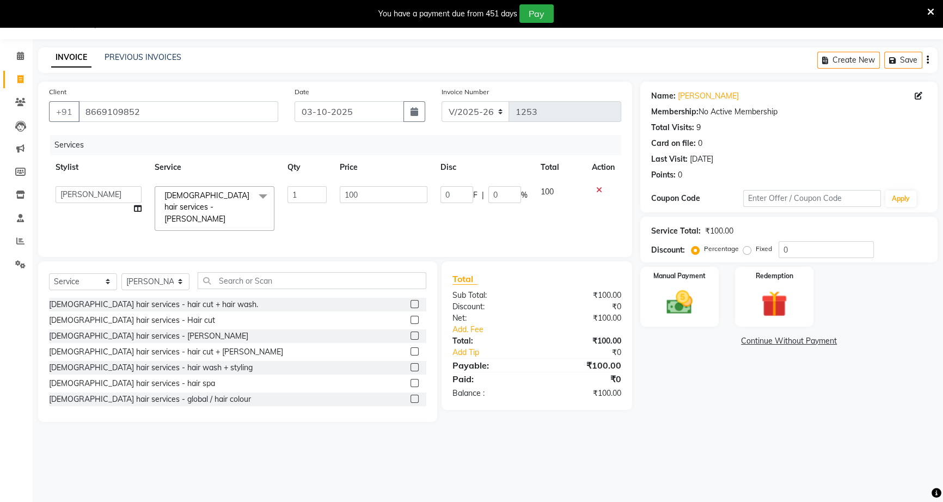
click at [438, 192] on td "0 F | 0 %" at bounding box center [484, 209] width 100 height 58
click at [457, 196] on input "0" at bounding box center [456, 194] width 33 height 17
click at [441, 194] on input "0" at bounding box center [456, 194] width 33 height 17
type input "40"
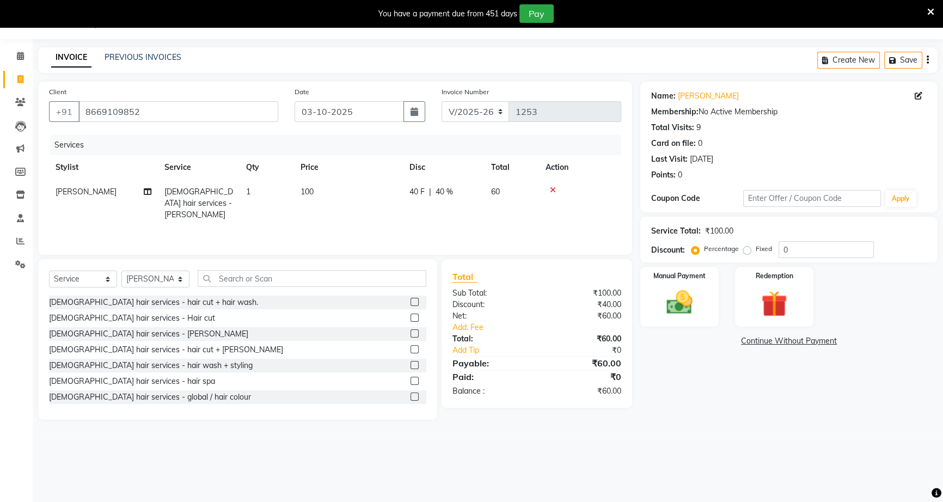
click at [721, 285] on div "Manual Payment Redemption" at bounding box center [789, 297] width 314 height 60
